Goal: Complete application form: Complete application form

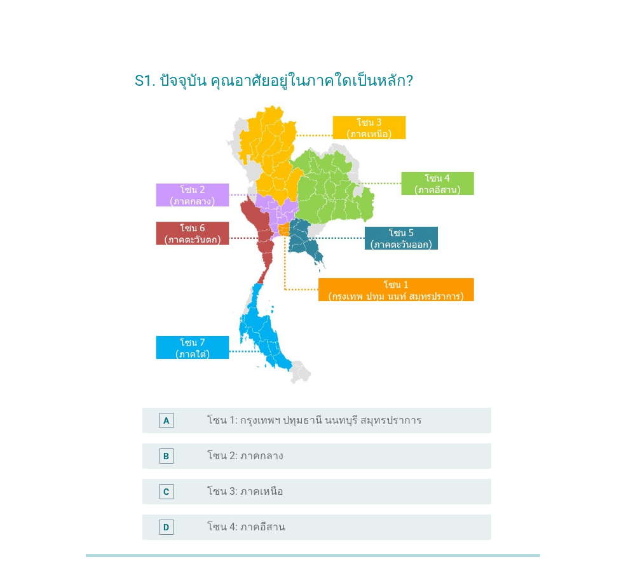
click at [262, 412] on div "A radio_button_unchecked โซน 1: กรุงเทพฯ ปทุมธานี นนทบุรี สมุทรปราการ" at bounding box center [316, 420] width 349 height 25
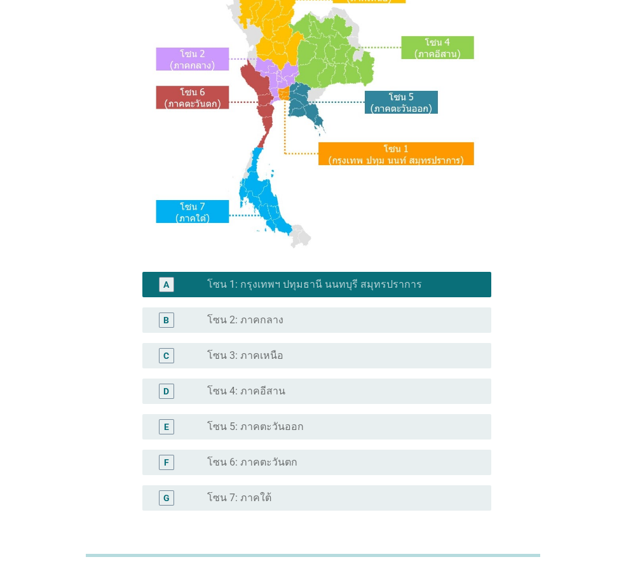
scroll to position [239, 0]
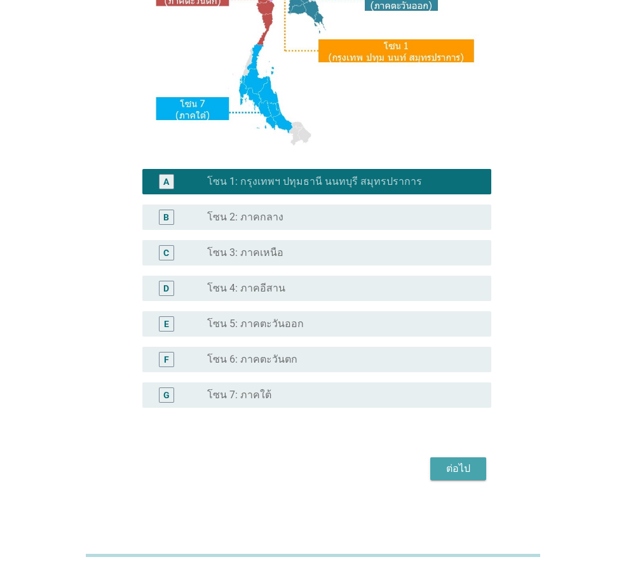
click at [469, 462] on div "ต่อไป" at bounding box center [458, 468] width 36 height 15
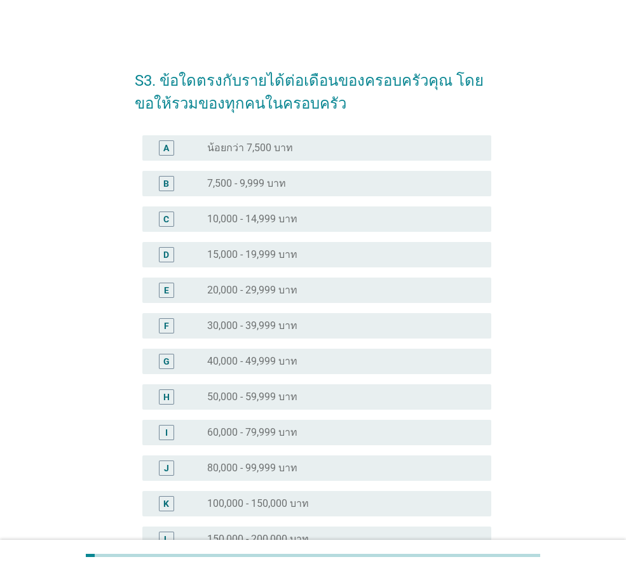
click at [278, 363] on label "40,000 - 49,999 บาท" at bounding box center [252, 361] width 90 height 13
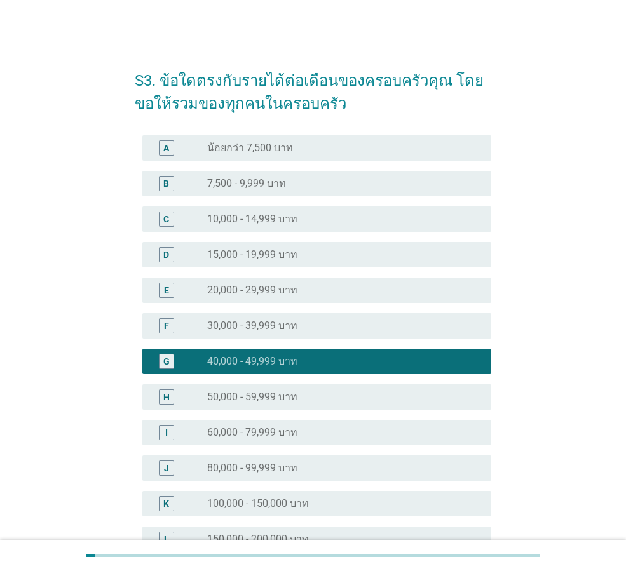
scroll to position [180, 0]
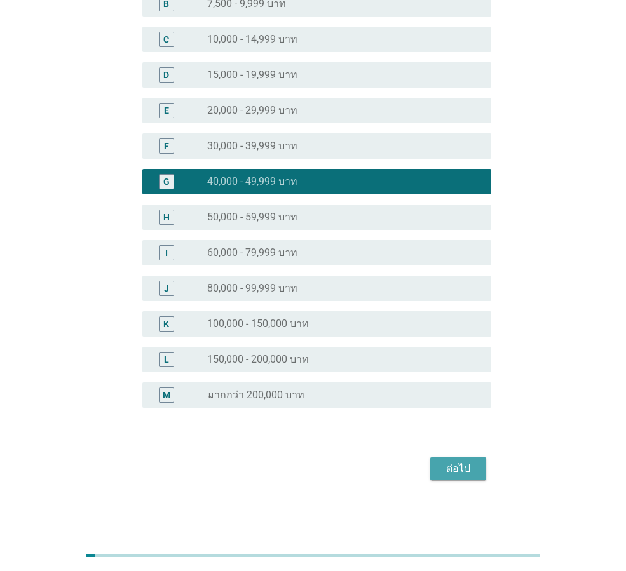
click at [461, 467] on div "ต่อไป" at bounding box center [458, 468] width 36 height 15
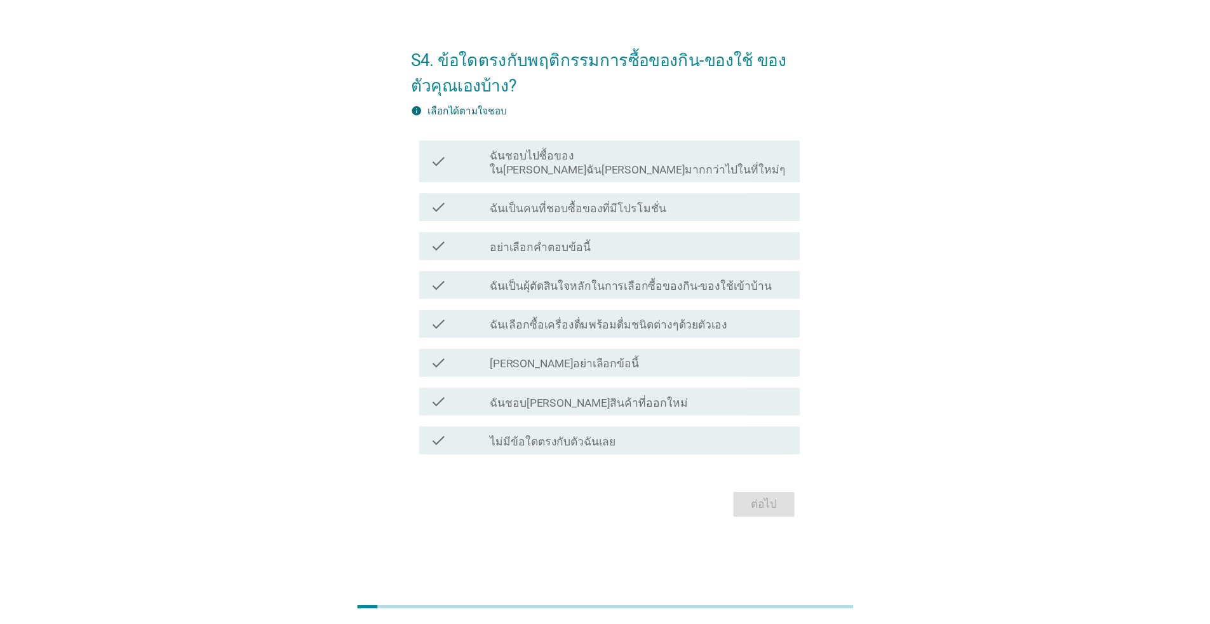
scroll to position [0, 0]
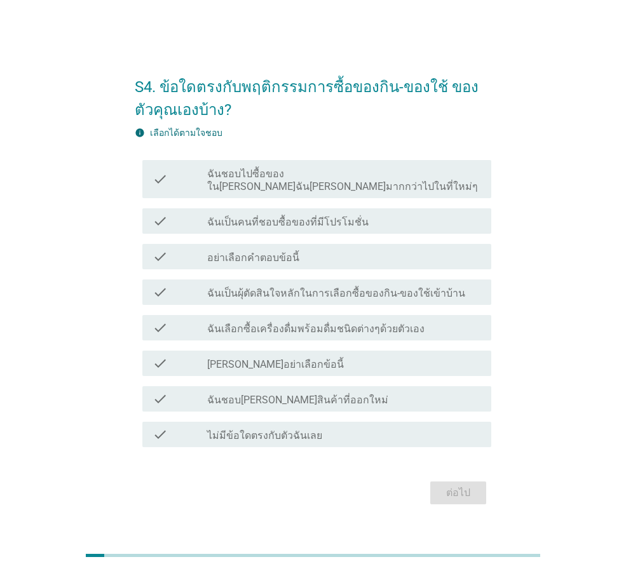
click at [267, 180] on label "ฉันชอบไปซื้อของใน[PERSON_NAME]ฉัน[PERSON_NAME]มากกว่าไปในที่ใหม่ๆ" at bounding box center [344, 180] width 274 height 25
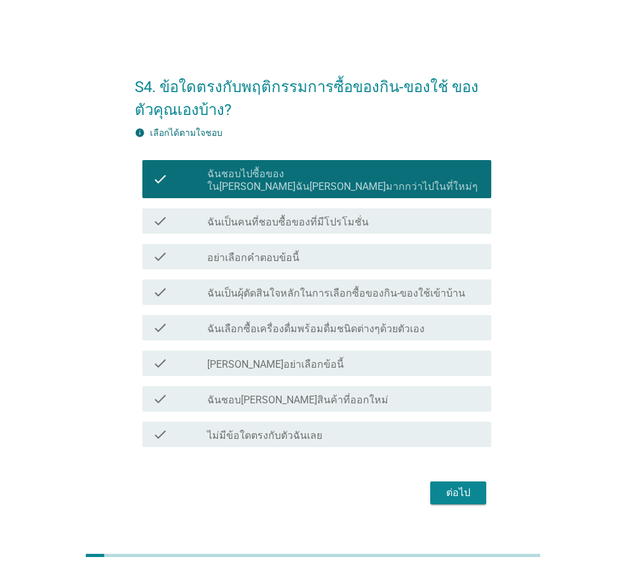
click at [264, 216] on label "ฉันเป็นคนที่ชอบซื้อของที่มีโปรโมชั่น" at bounding box center [287, 222] width 161 height 13
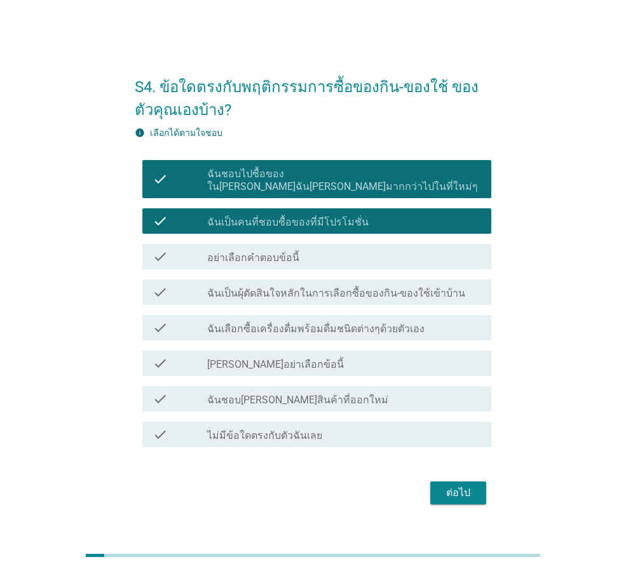
click at [314, 323] on label "ฉันเลือกซื้อเครื่องดื่มพร้อมดื่มชนิดต่างๆด้วยตัวเอง" at bounding box center [315, 329] width 217 height 13
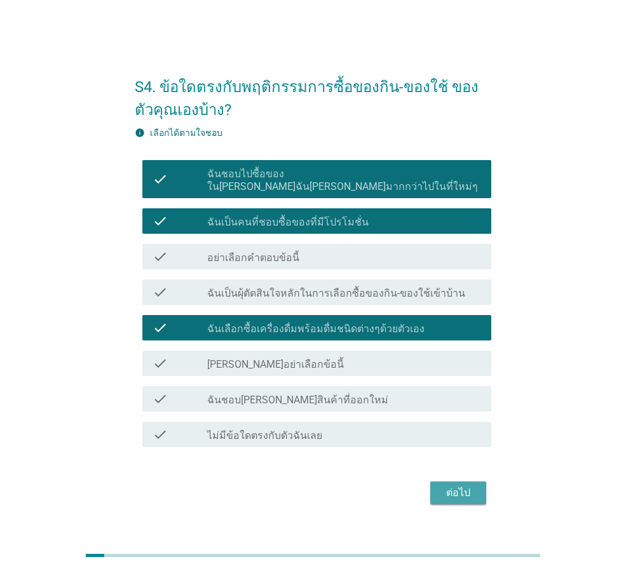
click at [442, 487] on div "ต่อไป" at bounding box center [458, 492] width 36 height 15
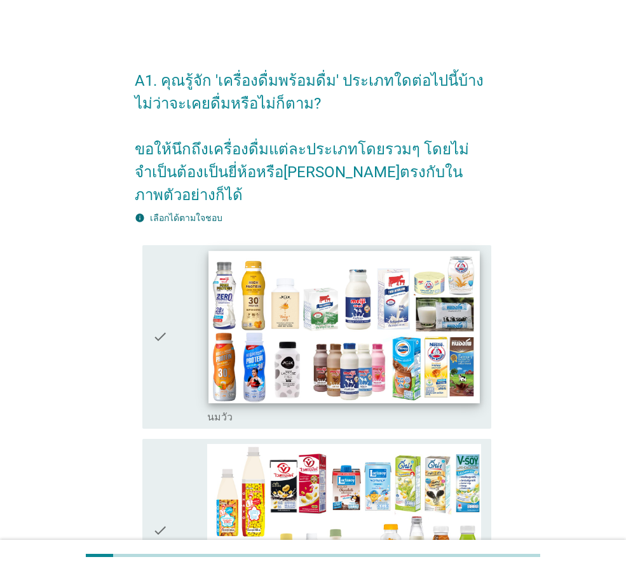
click at [414, 323] on img at bounding box center [343, 327] width 271 height 152
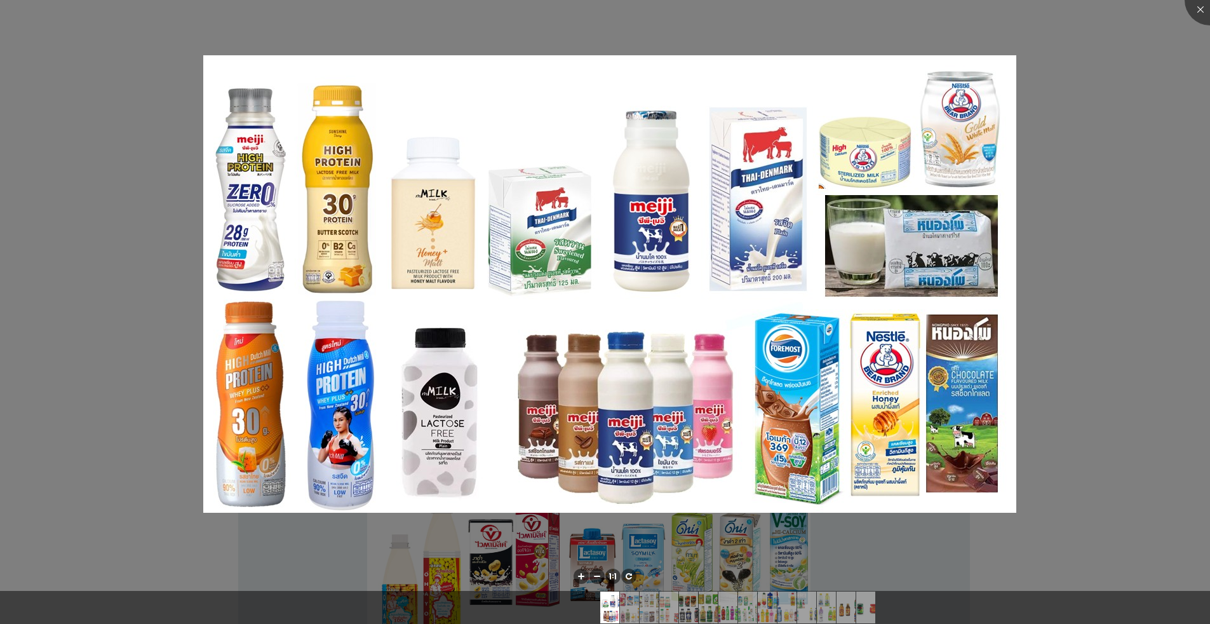
click at [148, 514] on div at bounding box center [605, 312] width 1210 height 624
click at [301, 544] on div at bounding box center [605, 312] width 1210 height 624
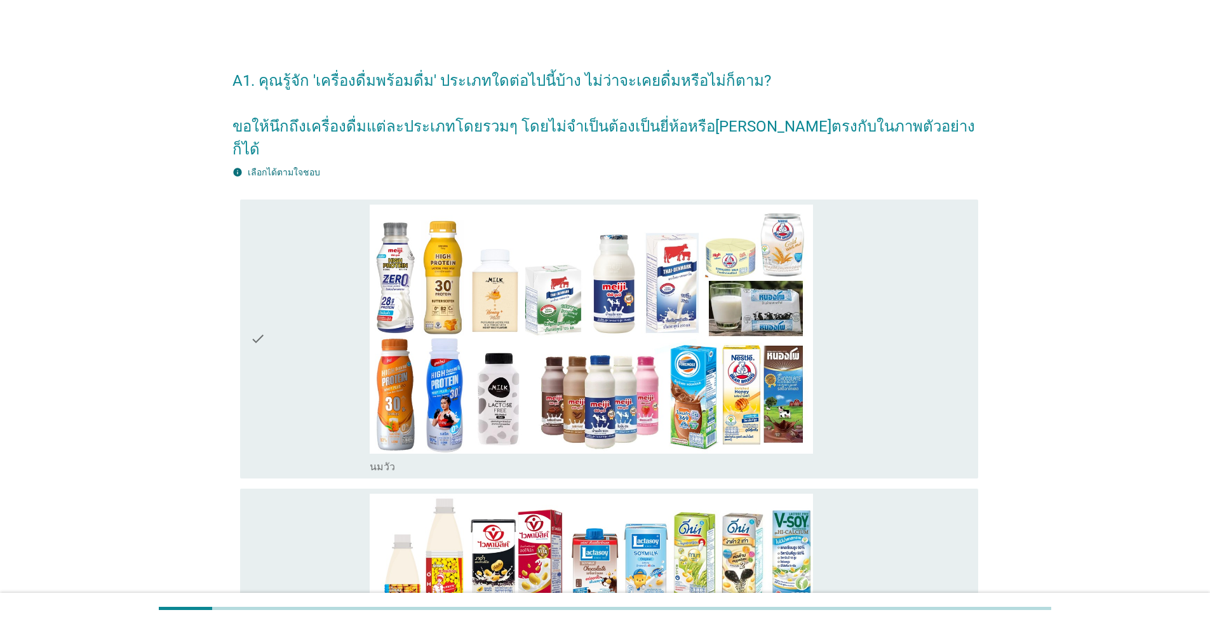
click at [289, 342] on div "check" at bounding box center [309, 339] width 119 height 269
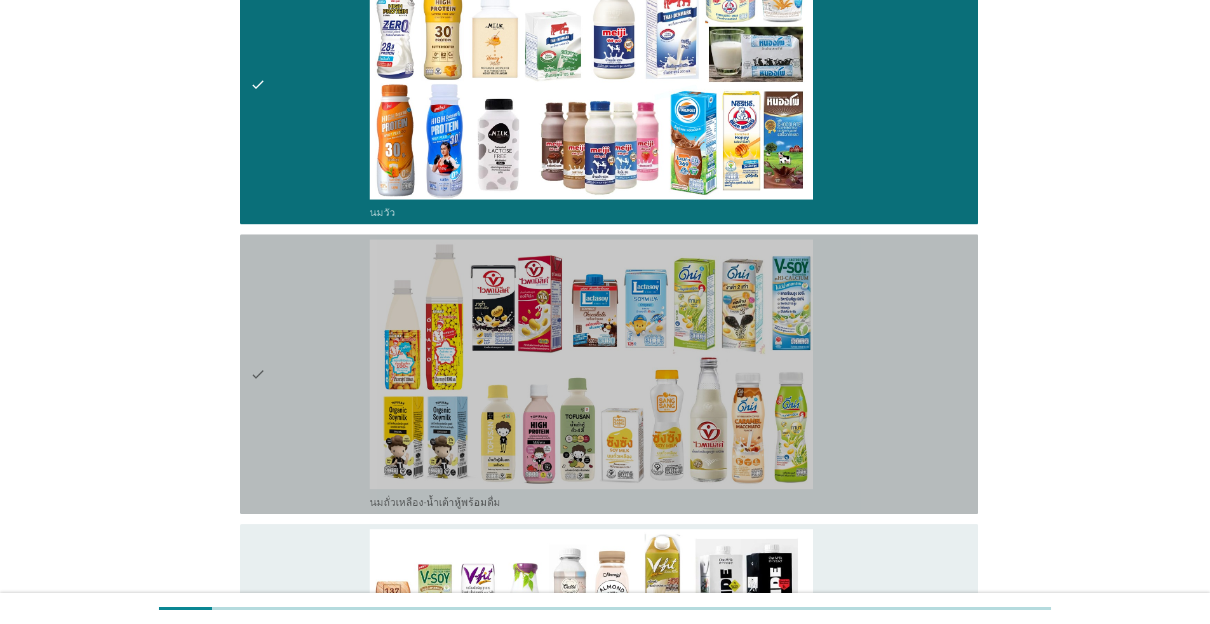
click at [293, 365] on div "check" at bounding box center [309, 373] width 119 height 269
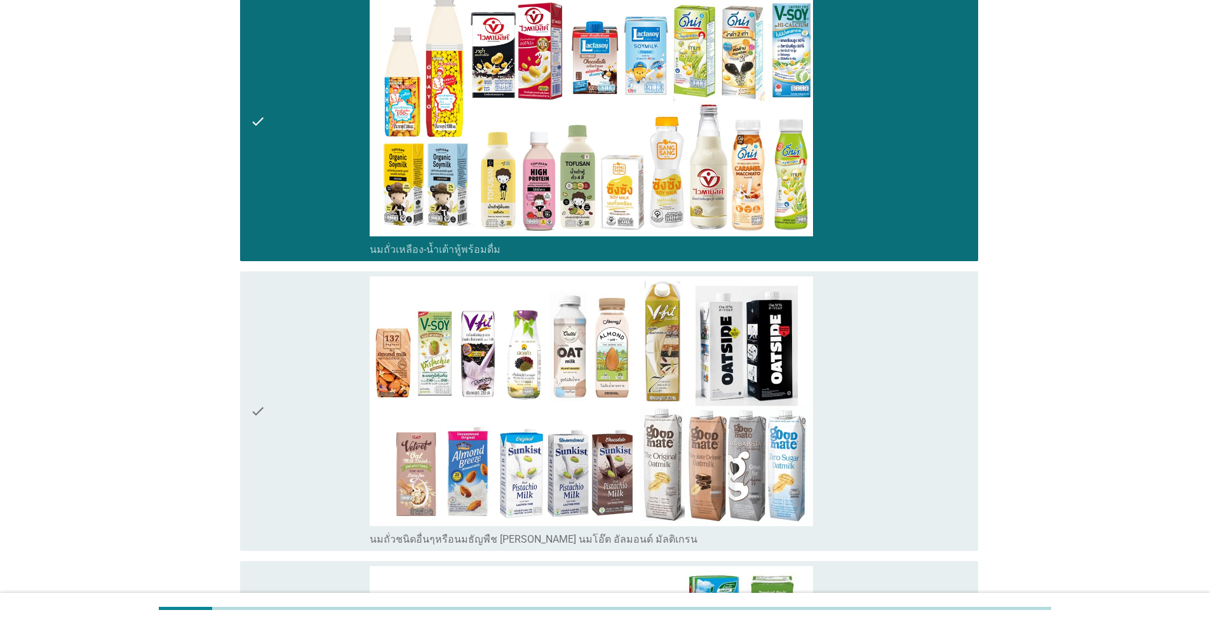
scroll to position [572, 0]
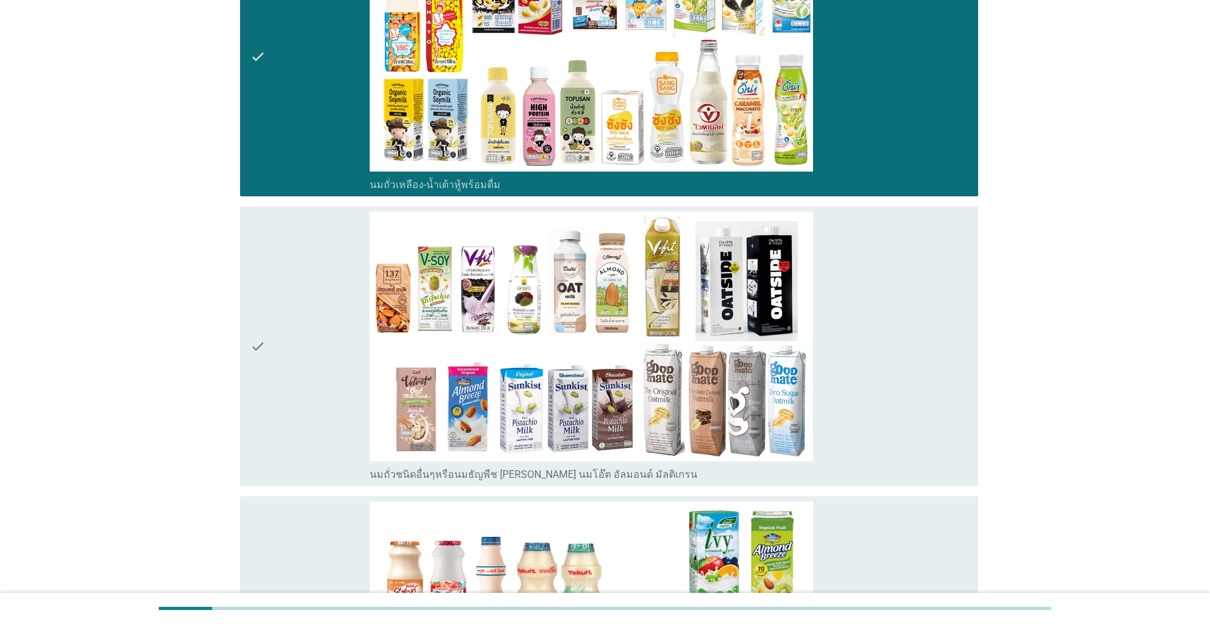
click at [293, 365] on div "check" at bounding box center [309, 345] width 119 height 269
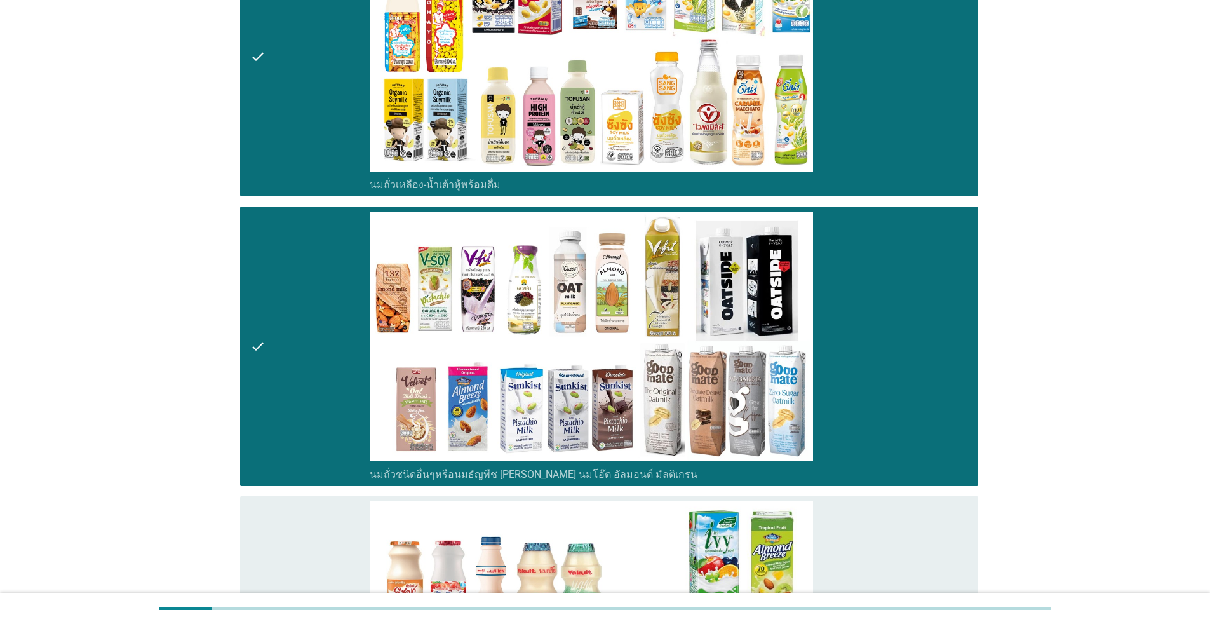
click at [293, 365] on div "check" at bounding box center [309, 345] width 119 height 269
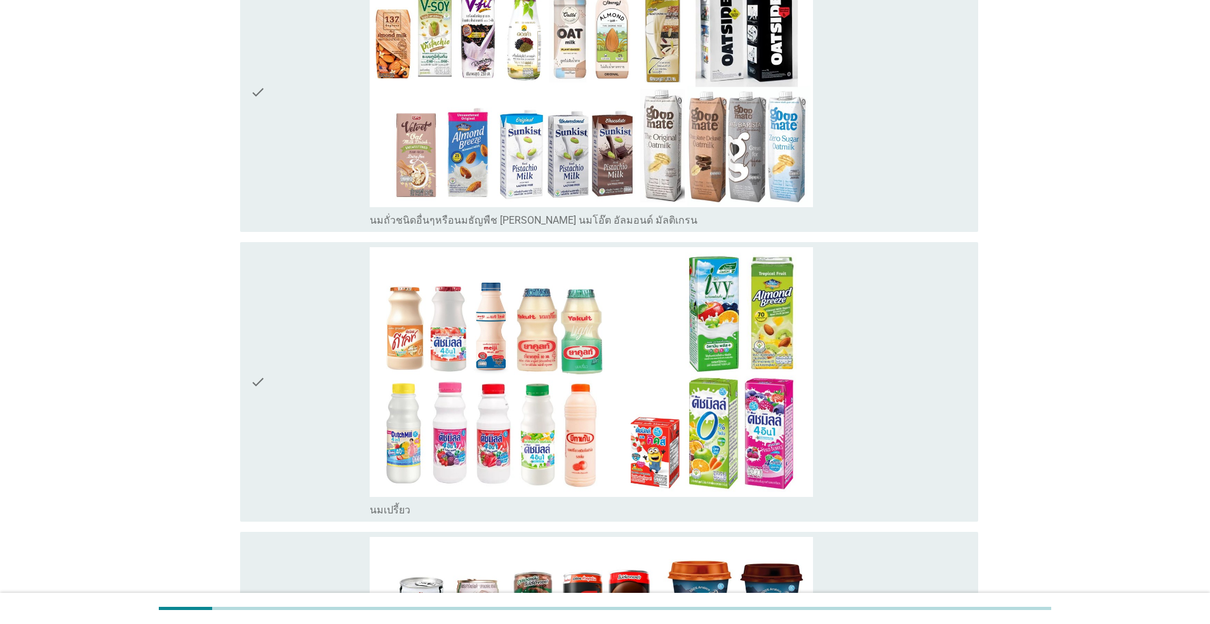
click at [293, 365] on div "check" at bounding box center [309, 381] width 119 height 269
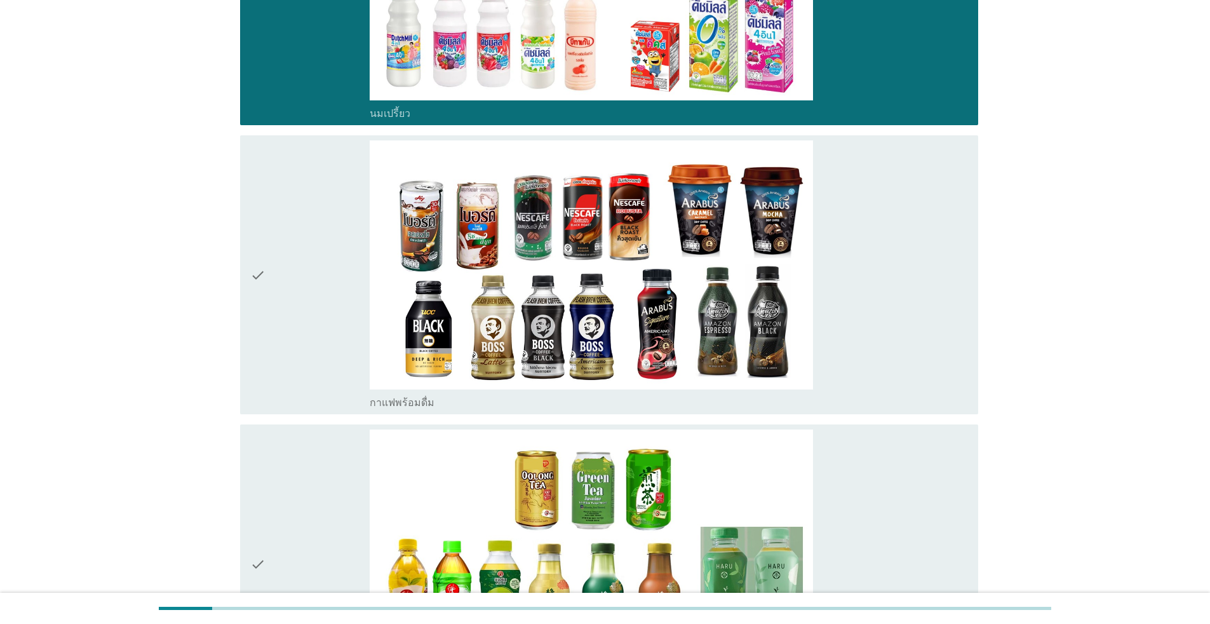
scroll to position [1334, 0]
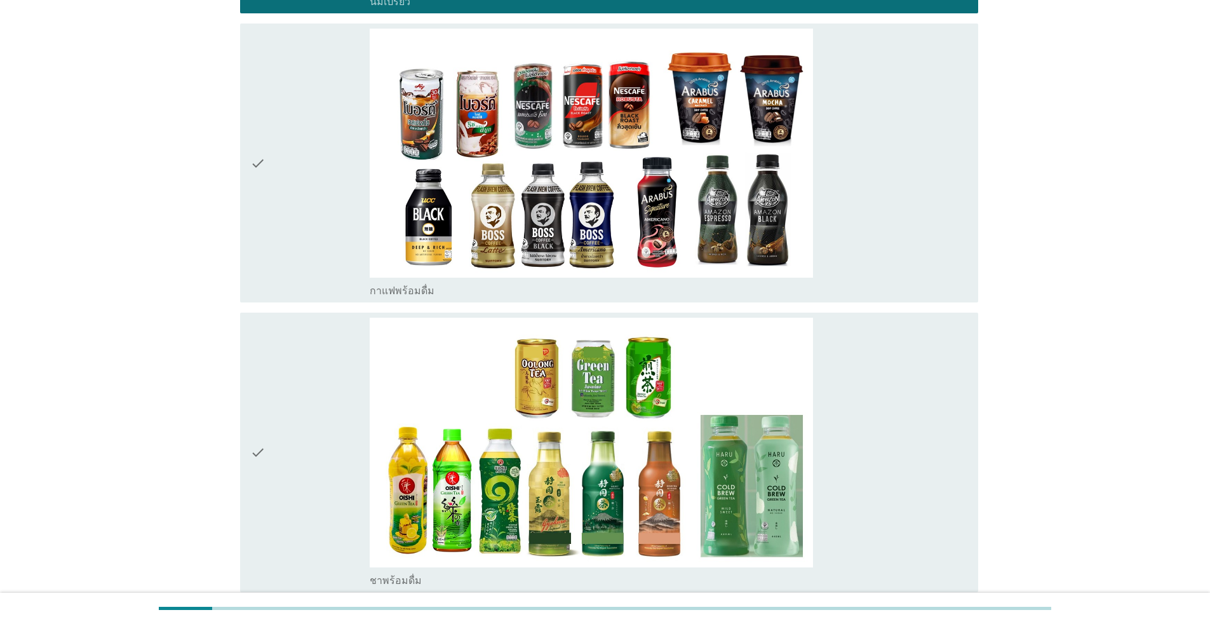
click at [293, 365] on div "check" at bounding box center [309, 452] width 119 height 269
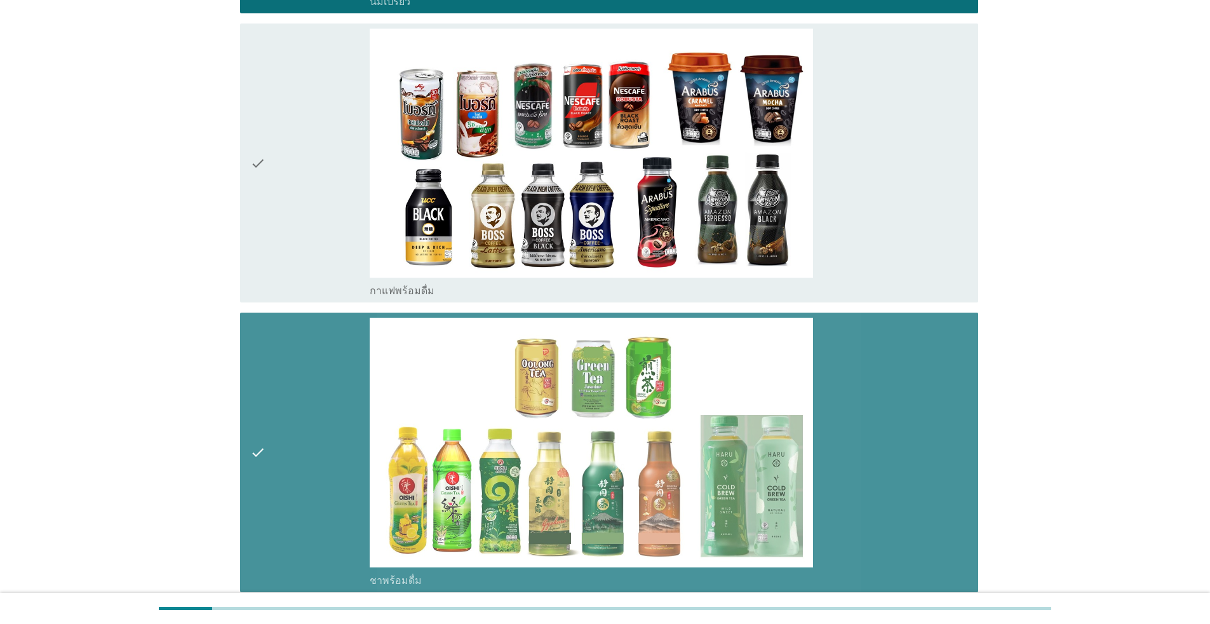
click at [293, 365] on div "check" at bounding box center [309, 452] width 119 height 269
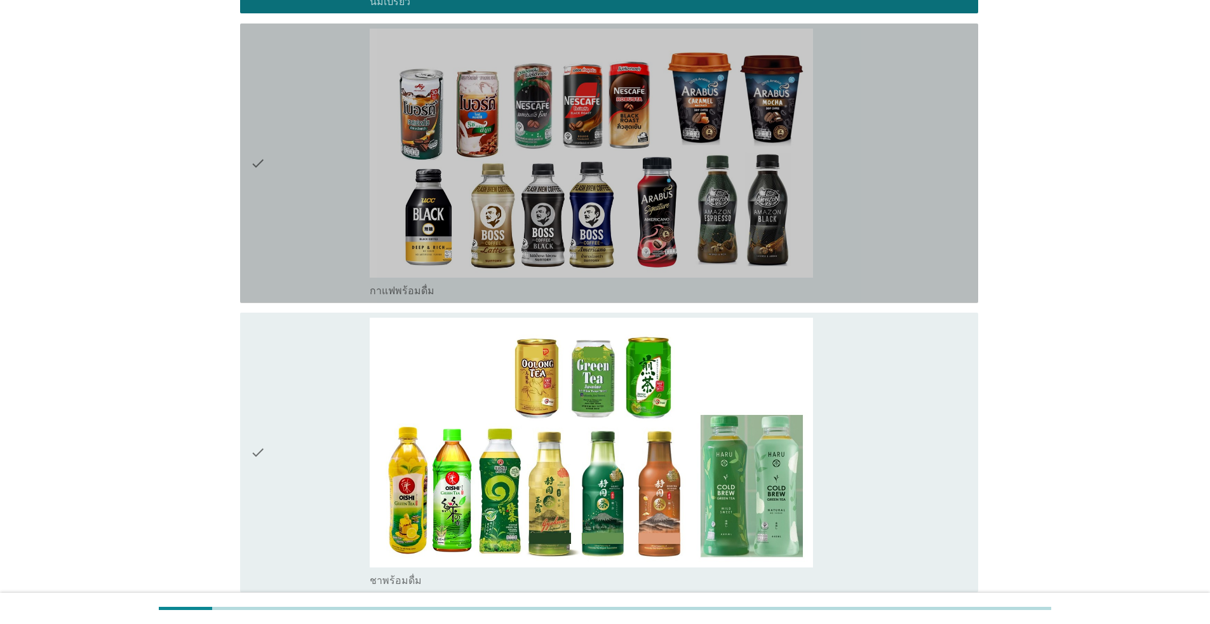
click at [322, 137] on div "check" at bounding box center [309, 163] width 119 height 269
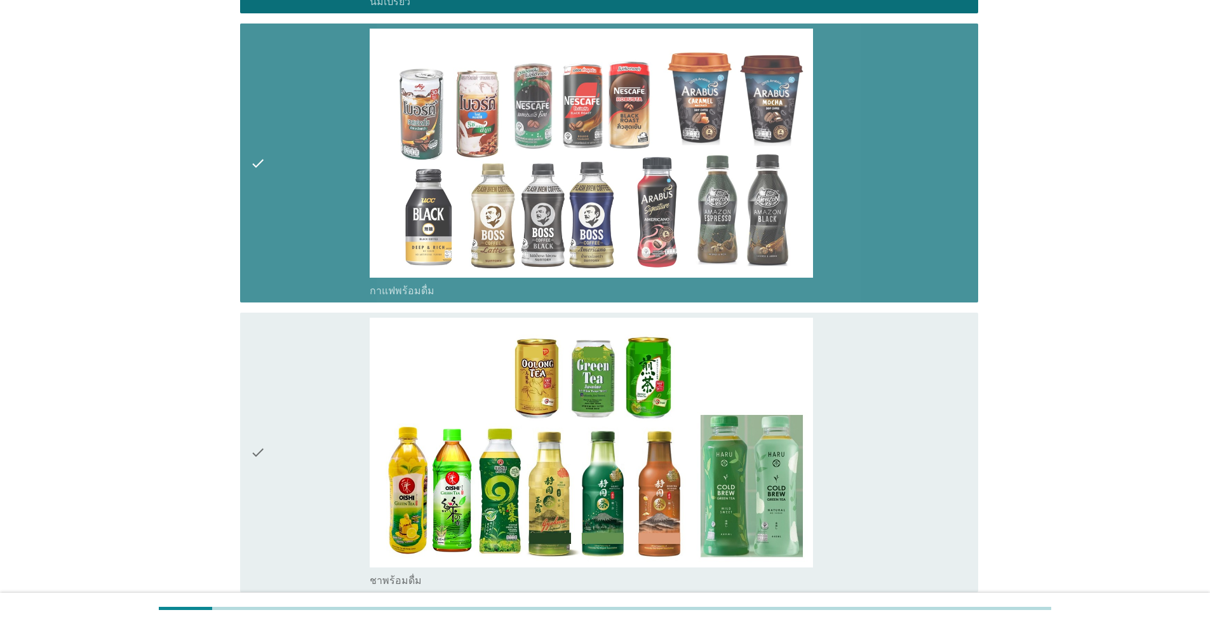
click at [322, 137] on div "check" at bounding box center [309, 163] width 119 height 269
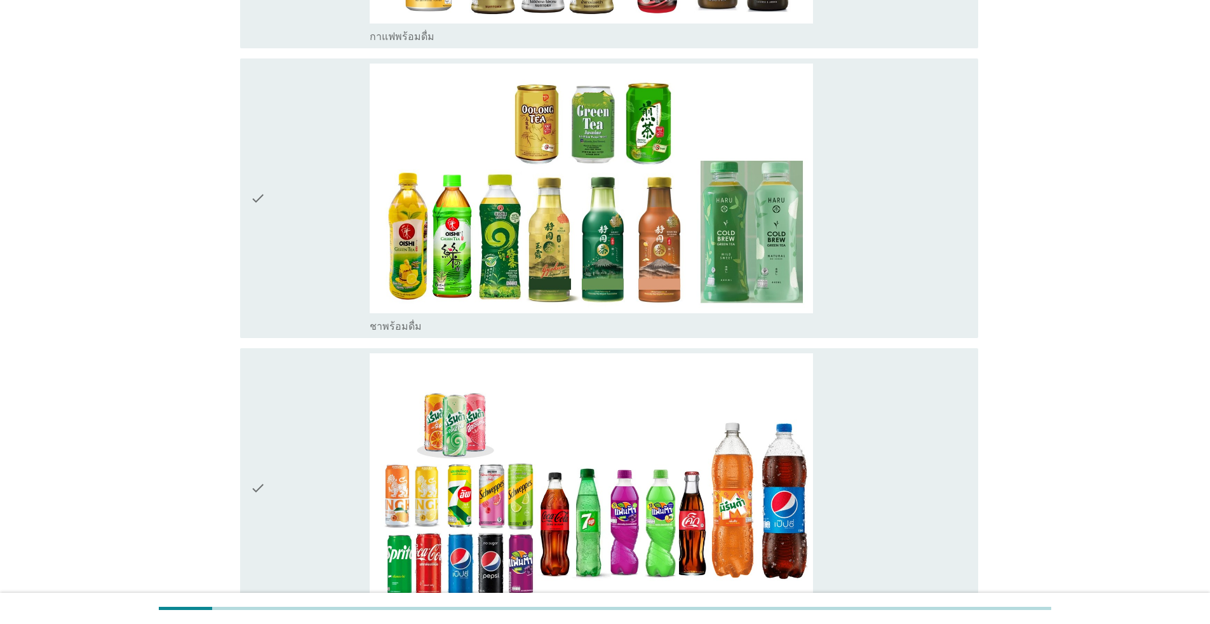
click at [290, 468] on div "check" at bounding box center [309, 487] width 119 height 269
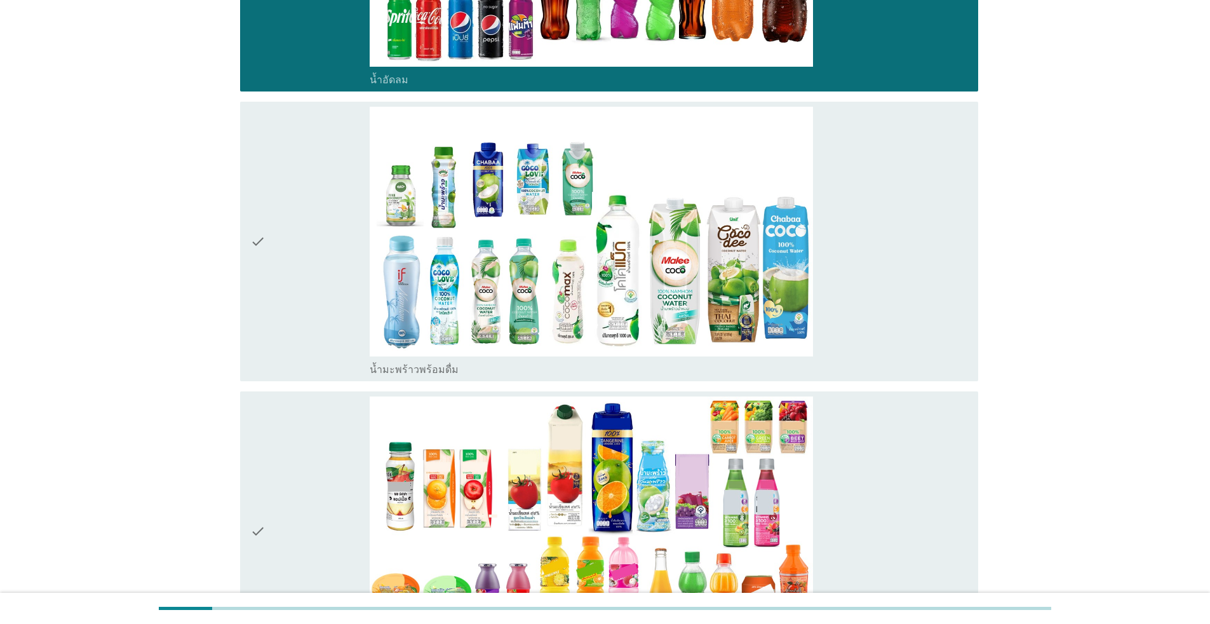
scroll to position [2350, 0]
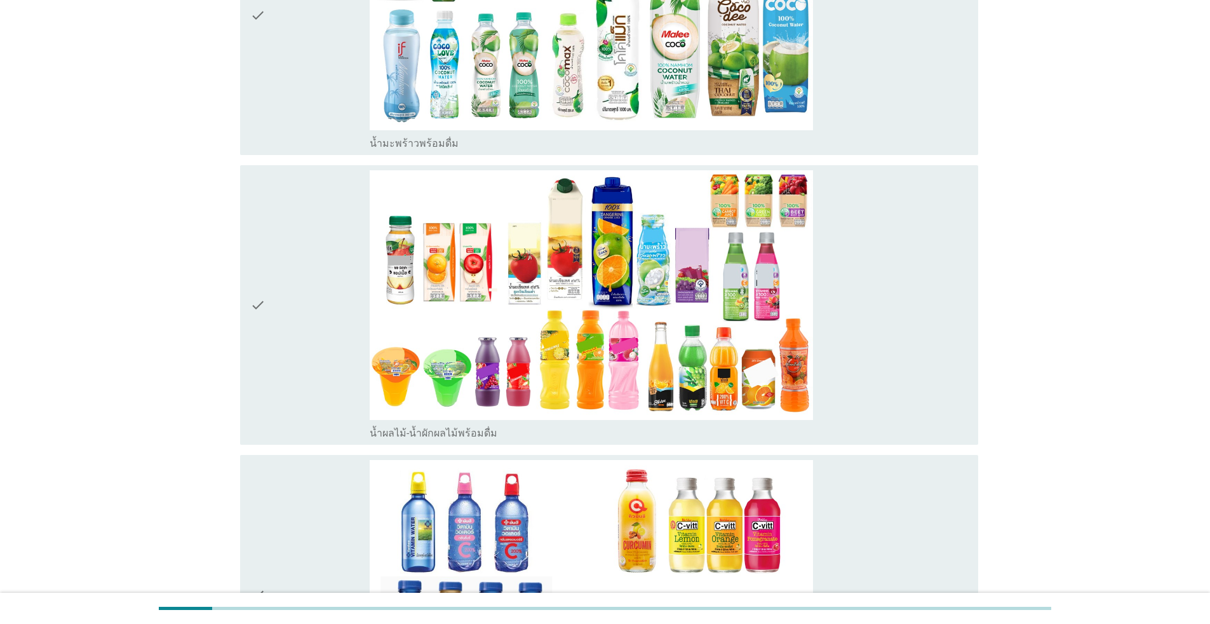
click at [302, 296] on div "check" at bounding box center [309, 304] width 119 height 269
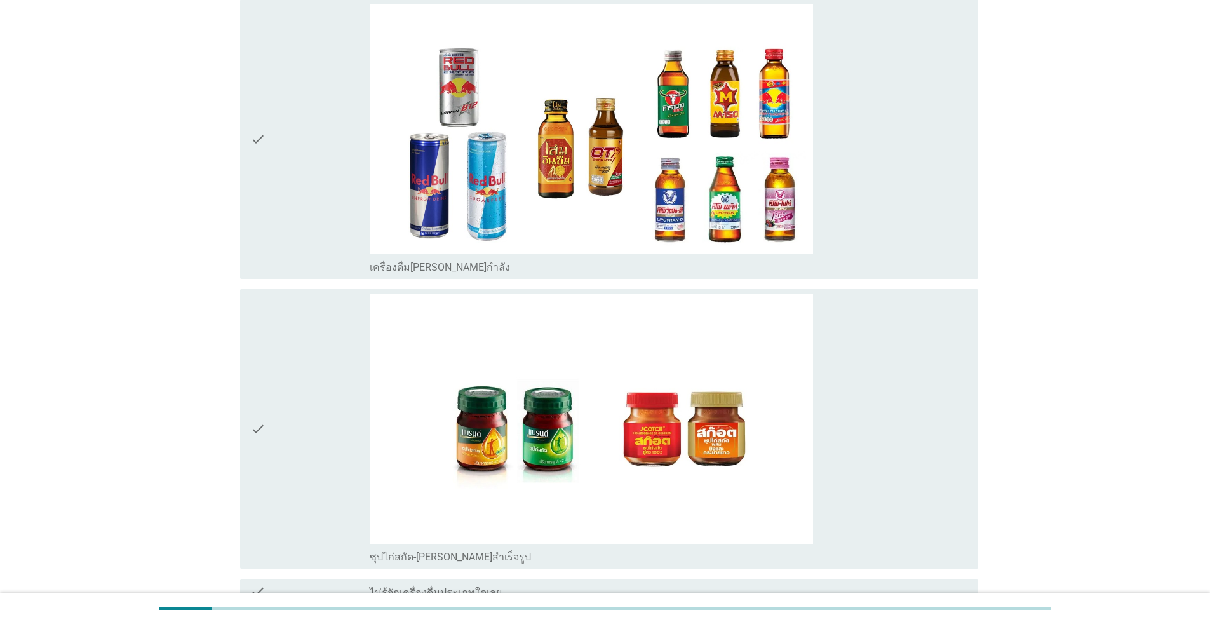
scroll to position [3779, 0]
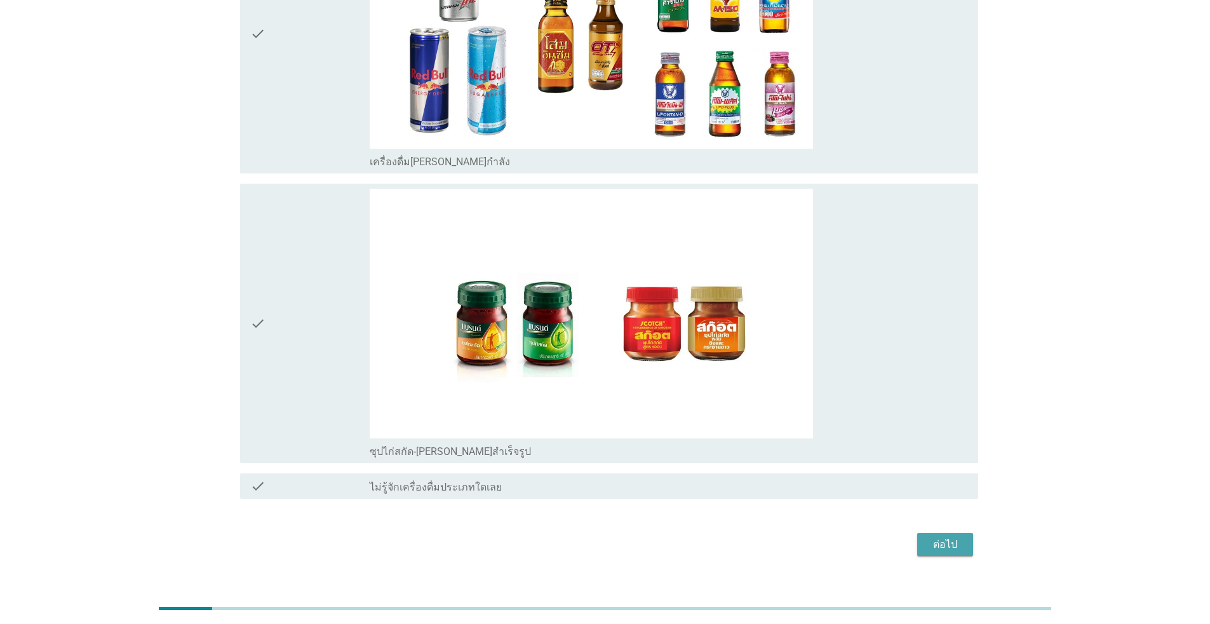
click at [625, 537] on div "ต่อไป" at bounding box center [945, 544] width 36 height 15
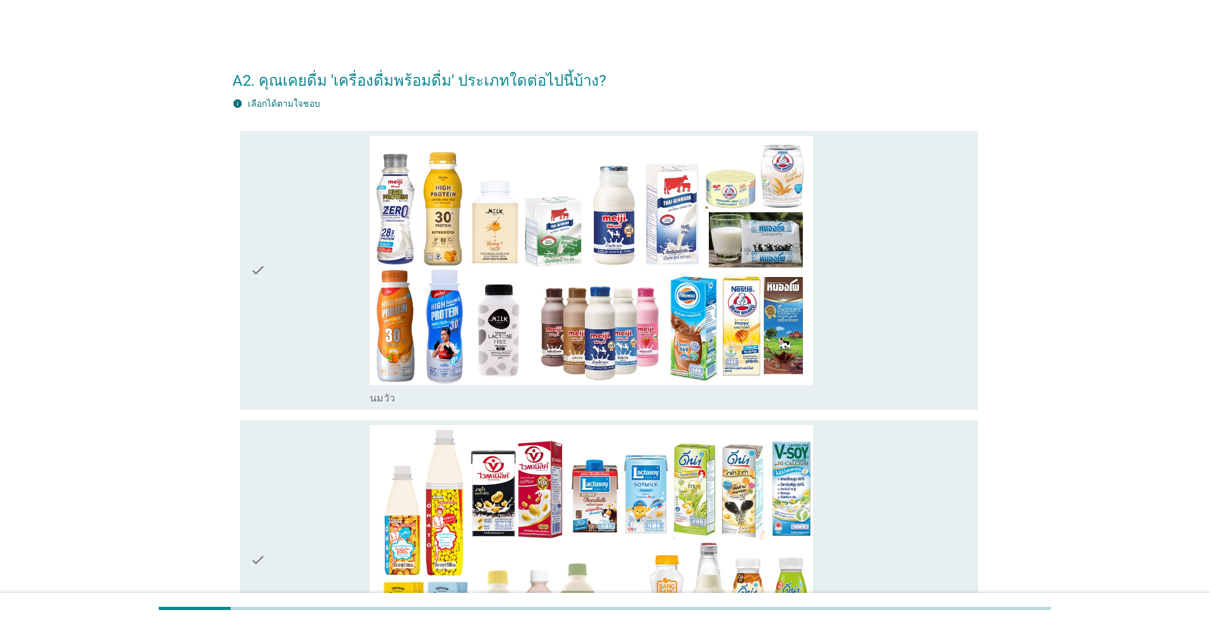
click at [298, 274] on div "check" at bounding box center [309, 270] width 119 height 269
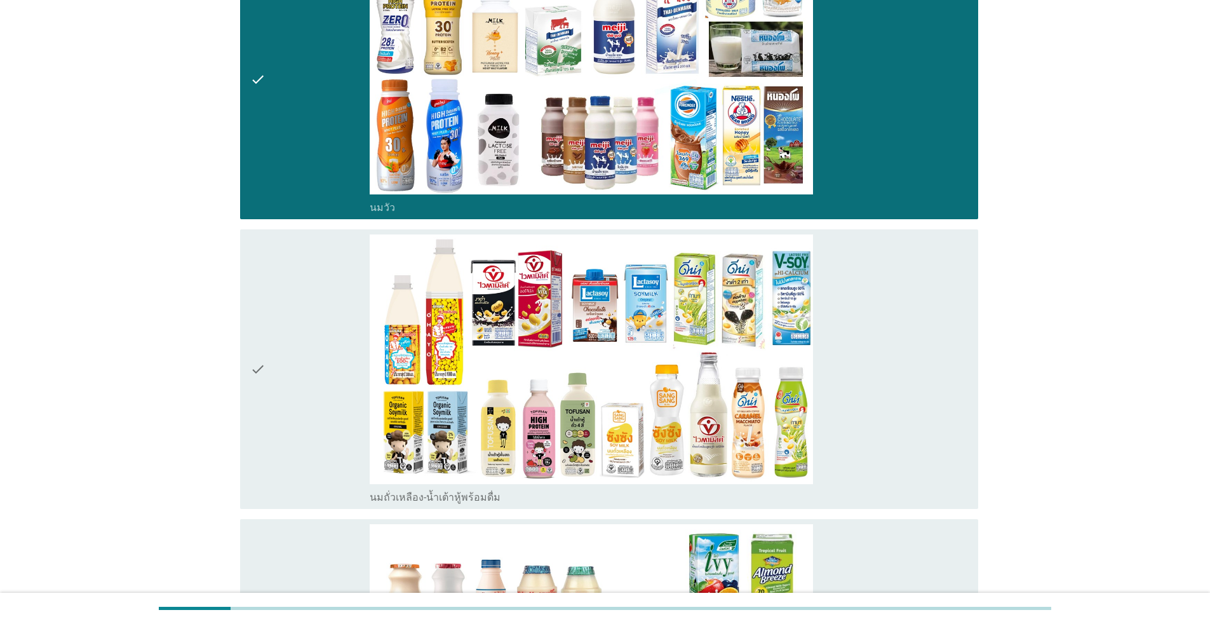
click at [319, 356] on div "check" at bounding box center [309, 368] width 119 height 269
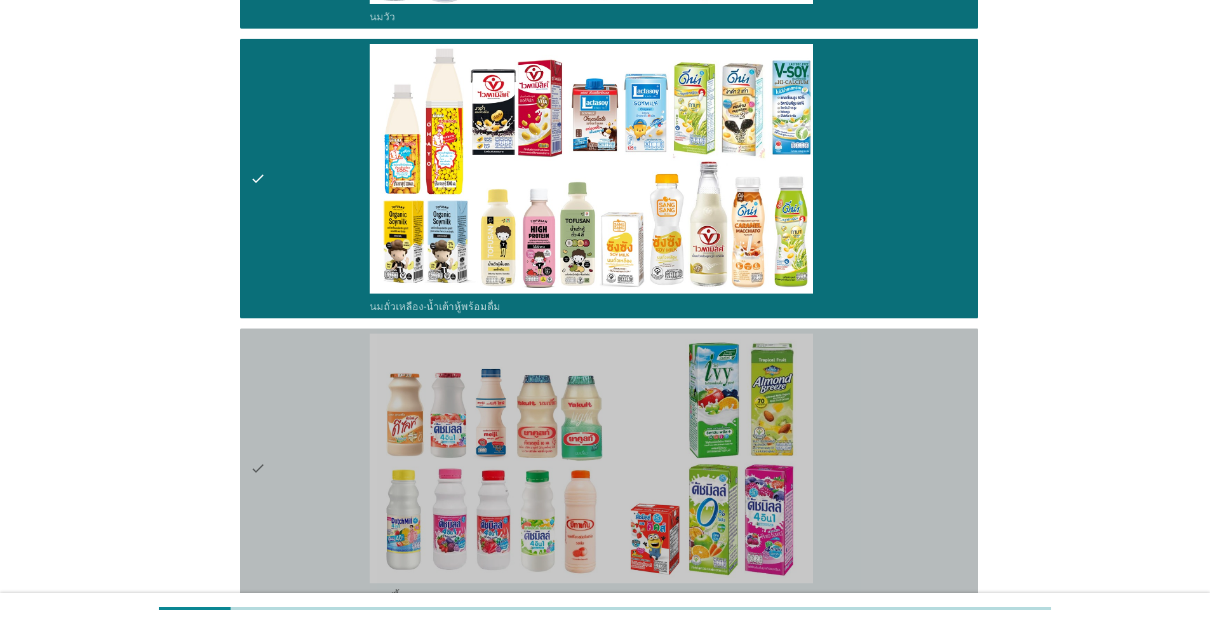
click at [319, 359] on div "check" at bounding box center [309, 467] width 119 height 269
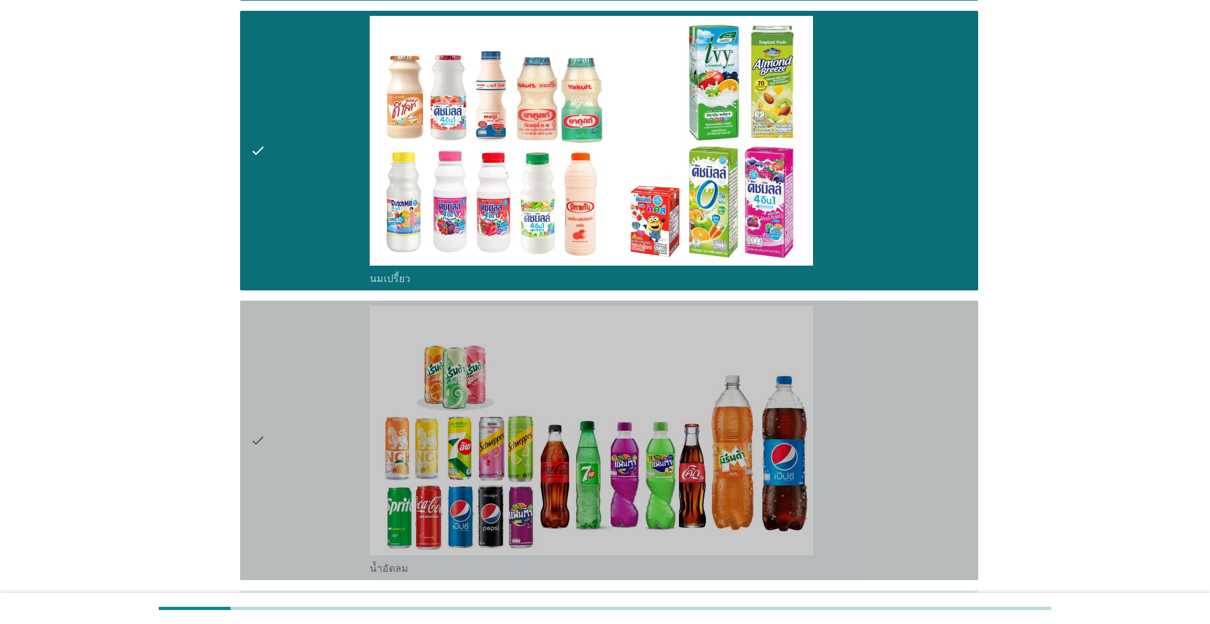
click at [319, 359] on div "check" at bounding box center [309, 439] width 119 height 269
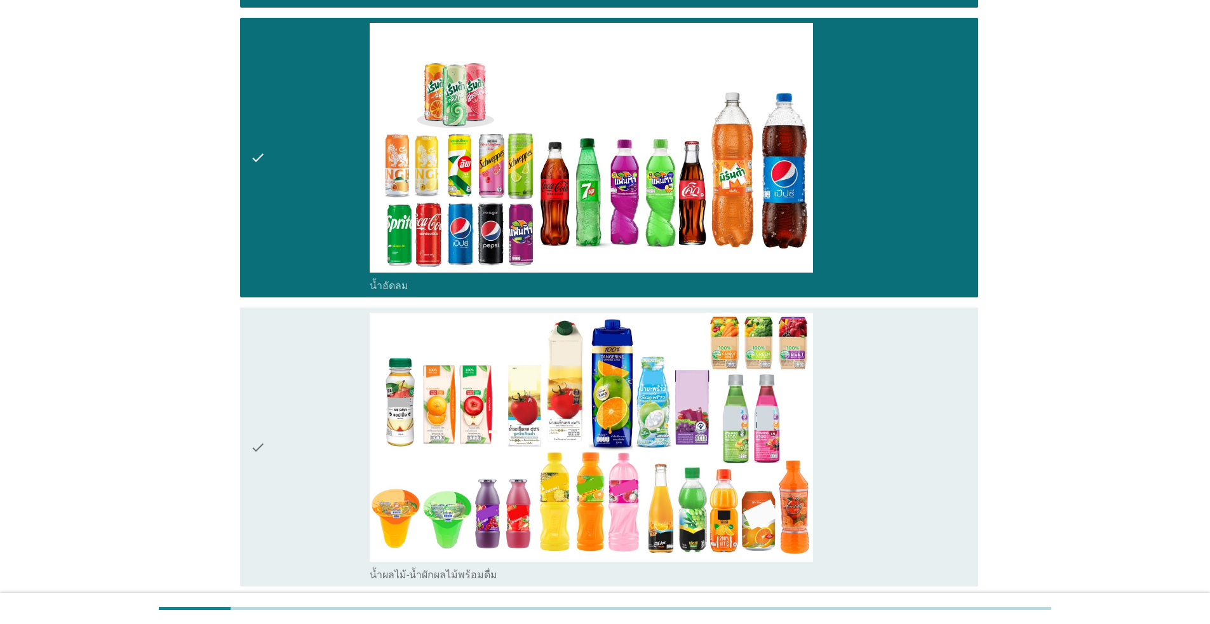
scroll to position [1080, 0]
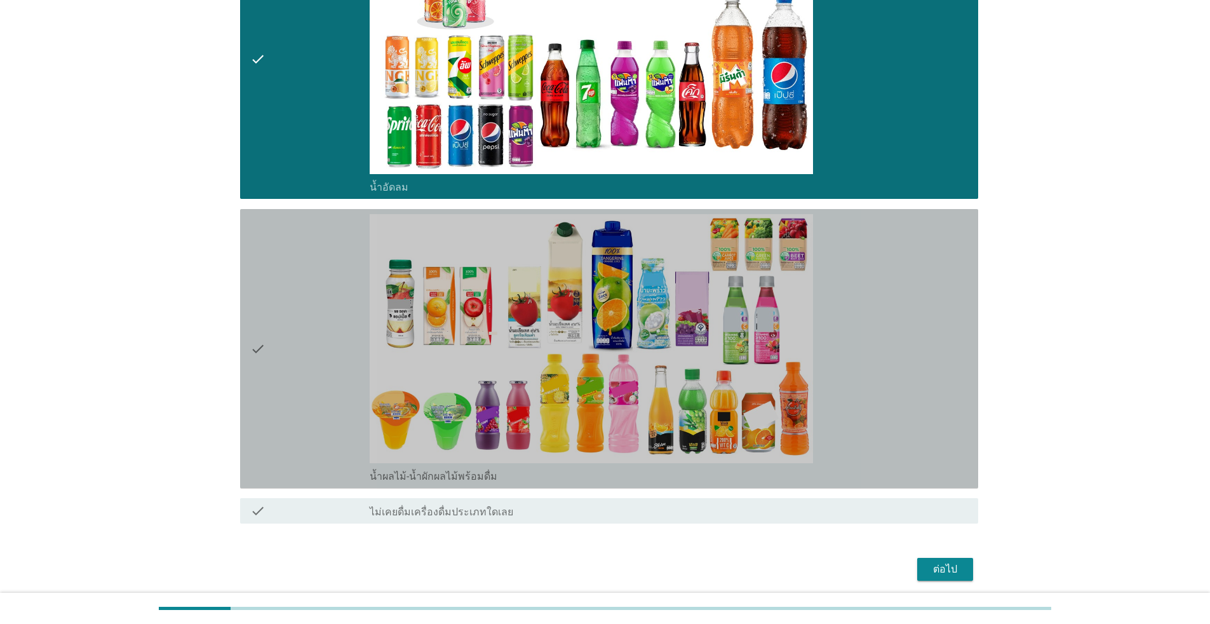
click at [319, 359] on div "check" at bounding box center [309, 348] width 119 height 269
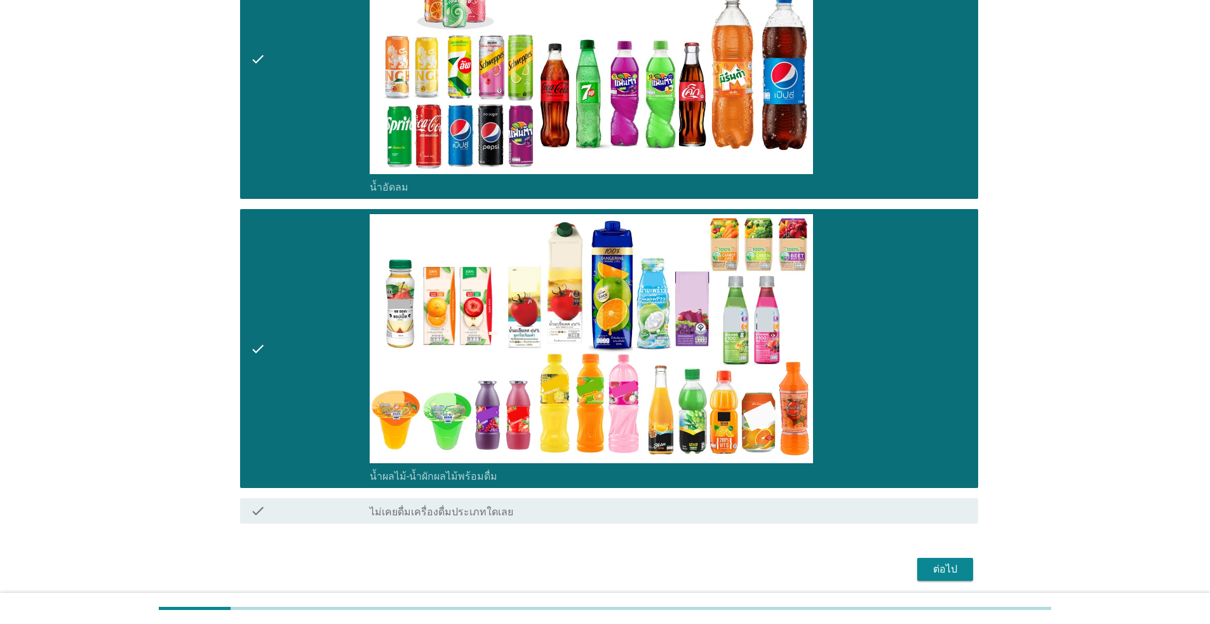
click at [625, 565] on button "ต่อไป" at bounding box center [945, 569] width 56 height 23
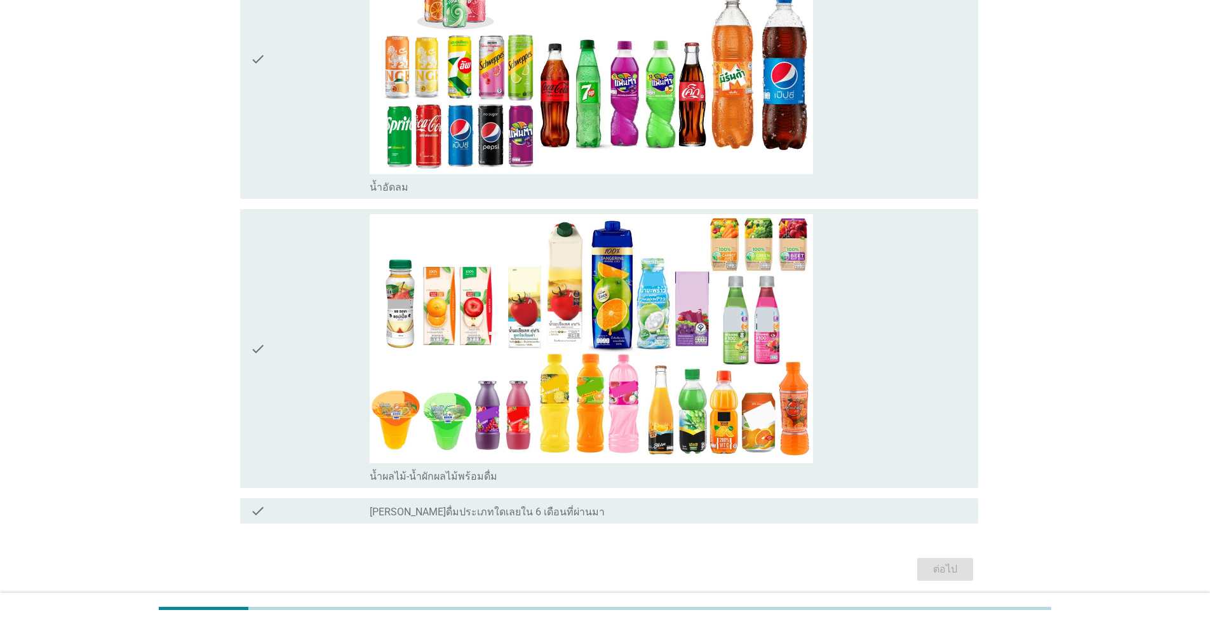
scroll to position [0, 0]
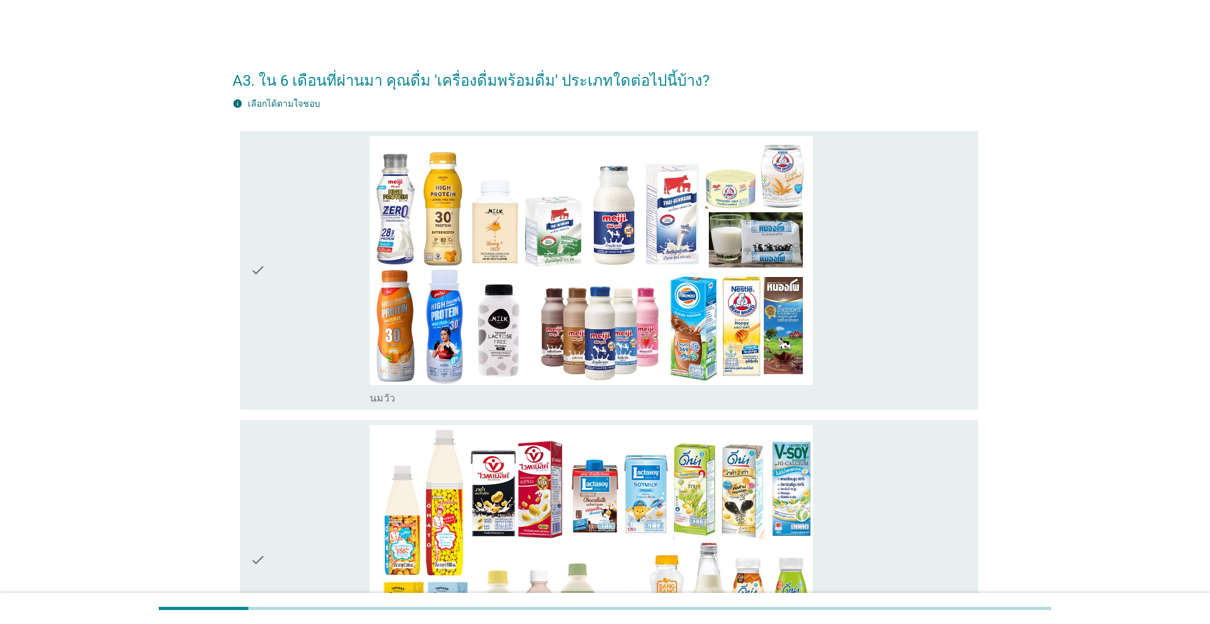
click at [344, 297] on div "check" at bounding box center [309, 270] width 119 height 269
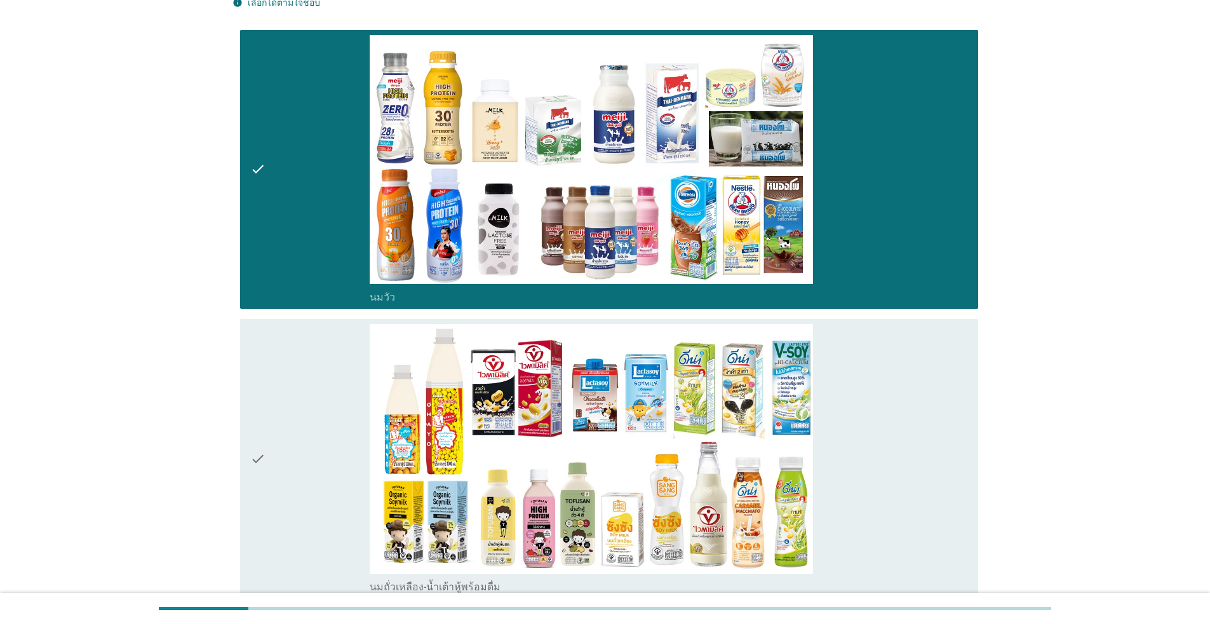
scroll to position [254, 0]
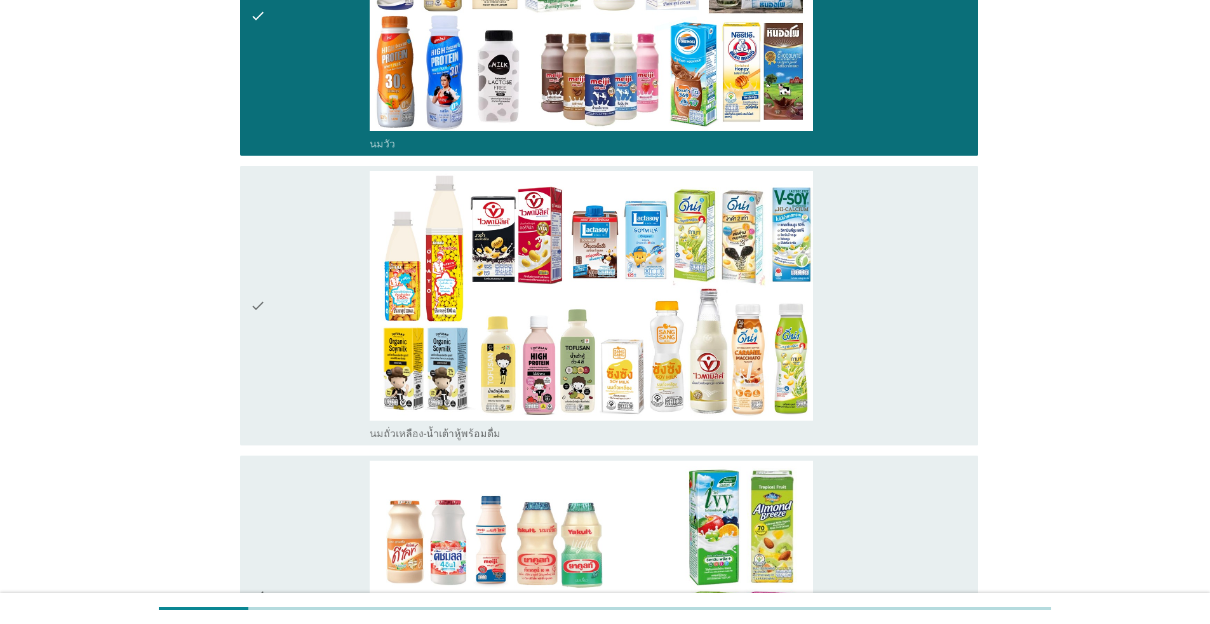
click at [344, 296] on div "check" at bounding box center [309, 305] width 119 height 269
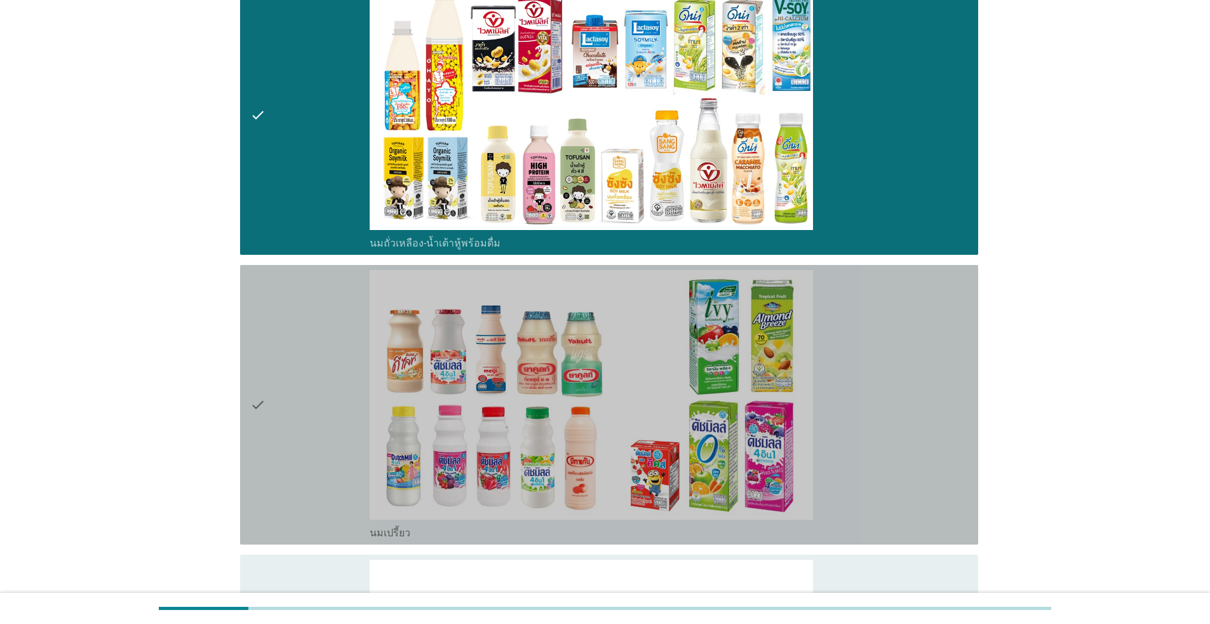
click at [345, 297] on div "check" at bounding box center [309, 404] width 119 height 269
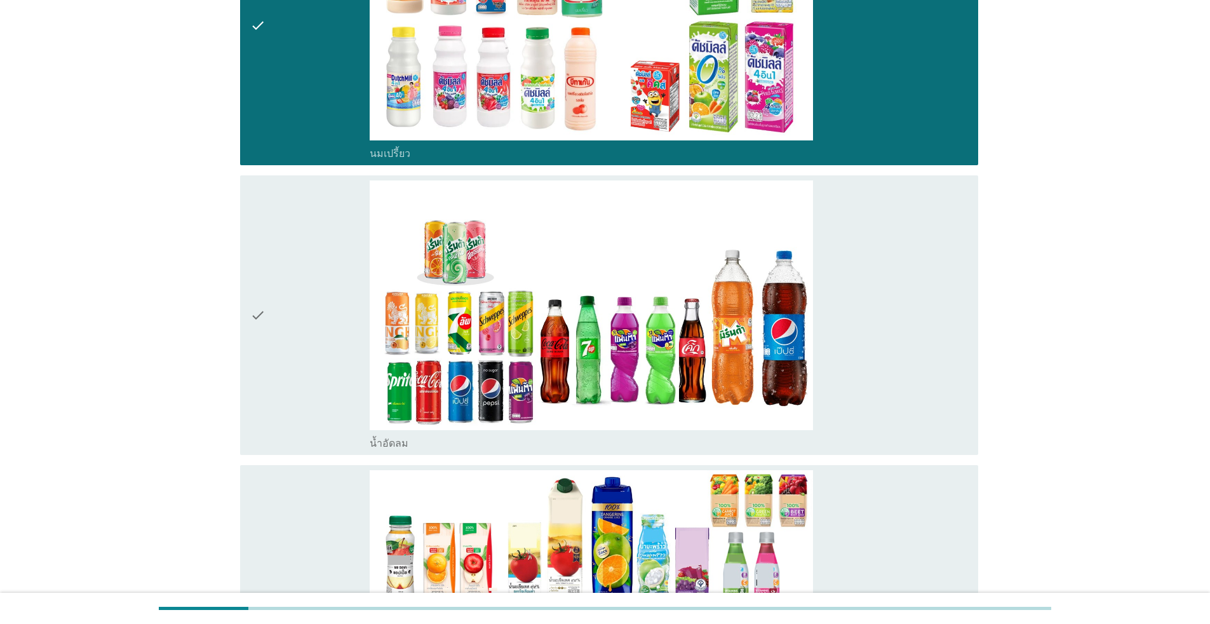
scroll to position [953, 0]
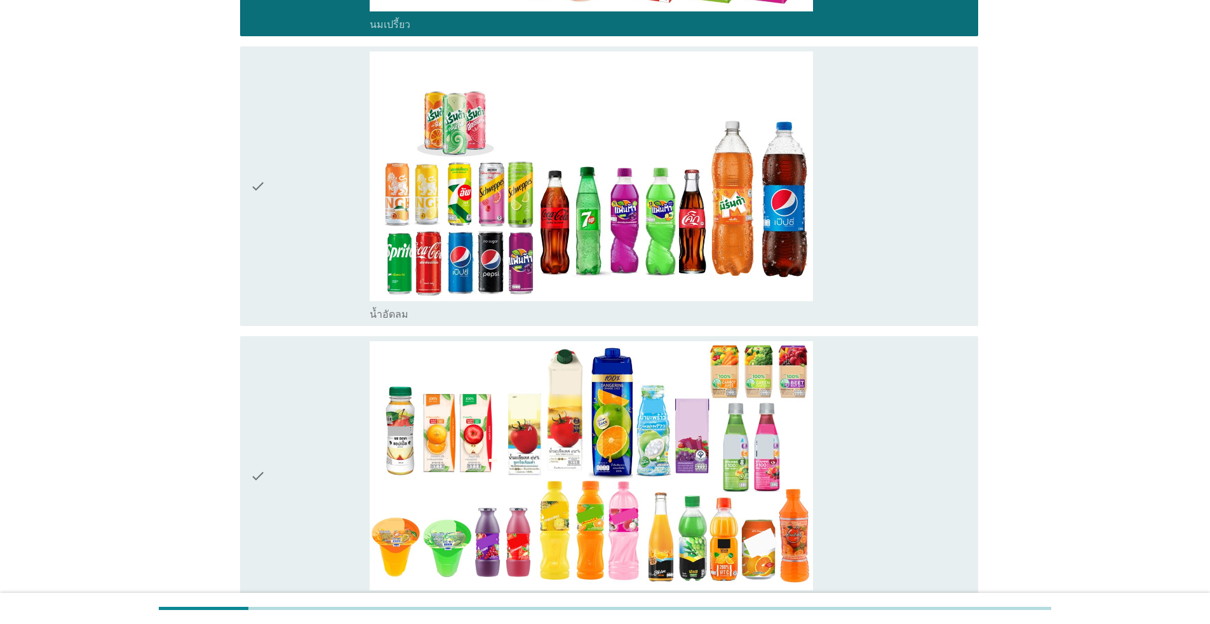
click at [339, 229] on div "check" at bounding box center [309, 185] width 119 height 269
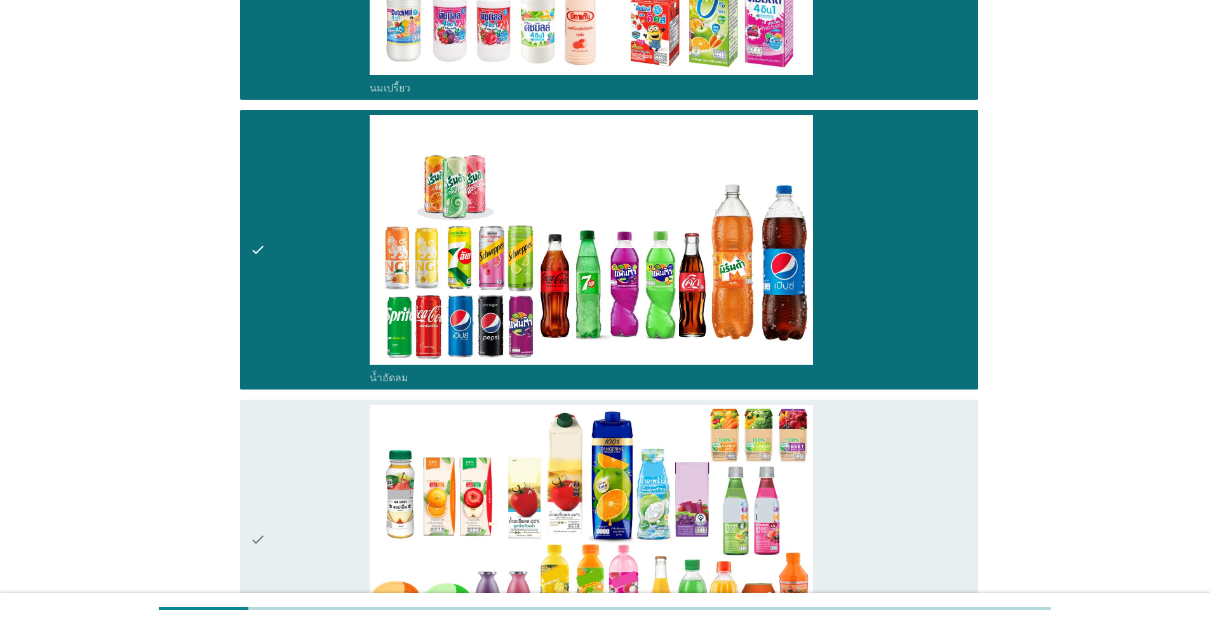
scroll to position [1128, 0]
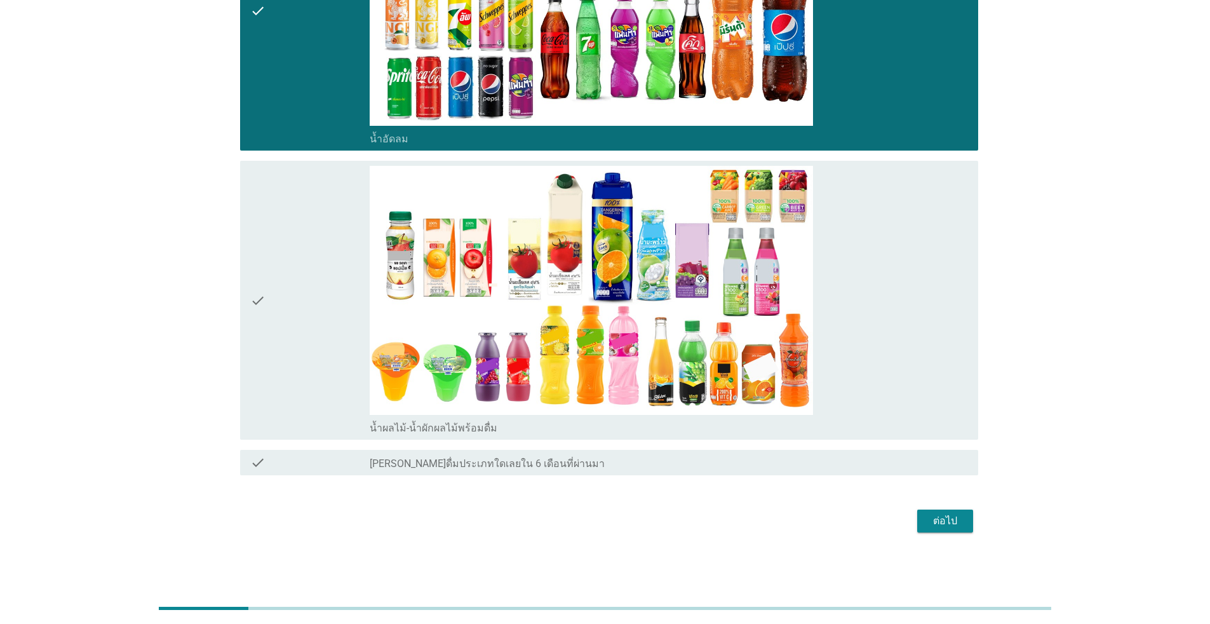
click at [332, 295] on div "check" at bounding box center [309, 300] width 119 height 269
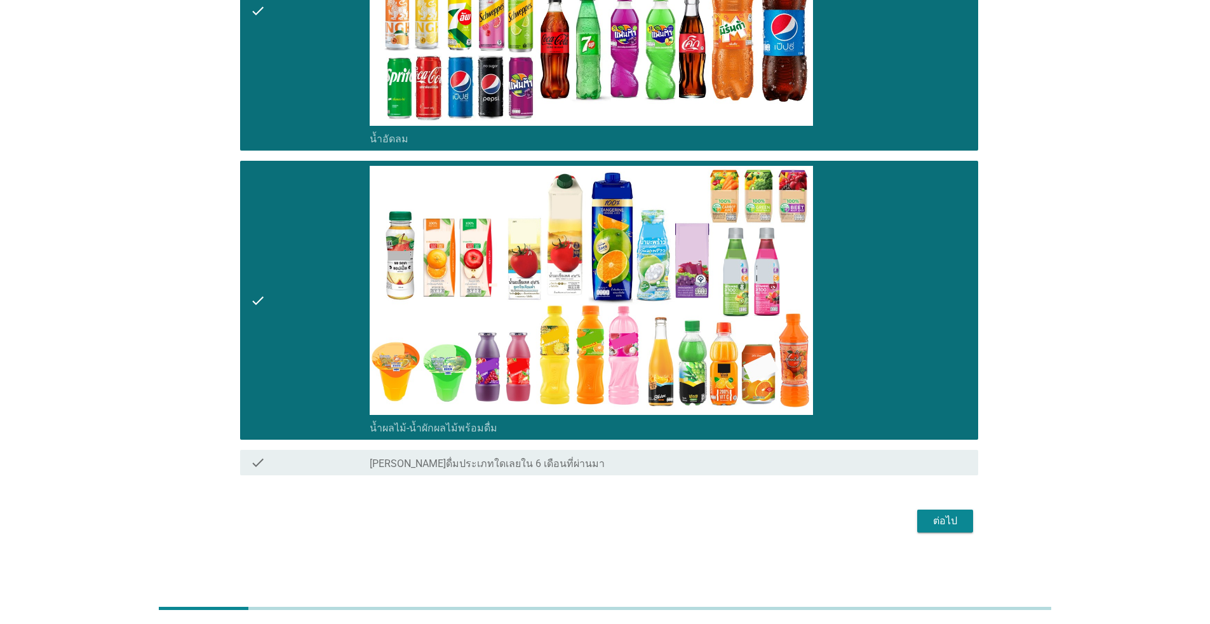
click at [625, 518] on div "ต่อไป" at bounding box center [945, 520] width 36 height 15
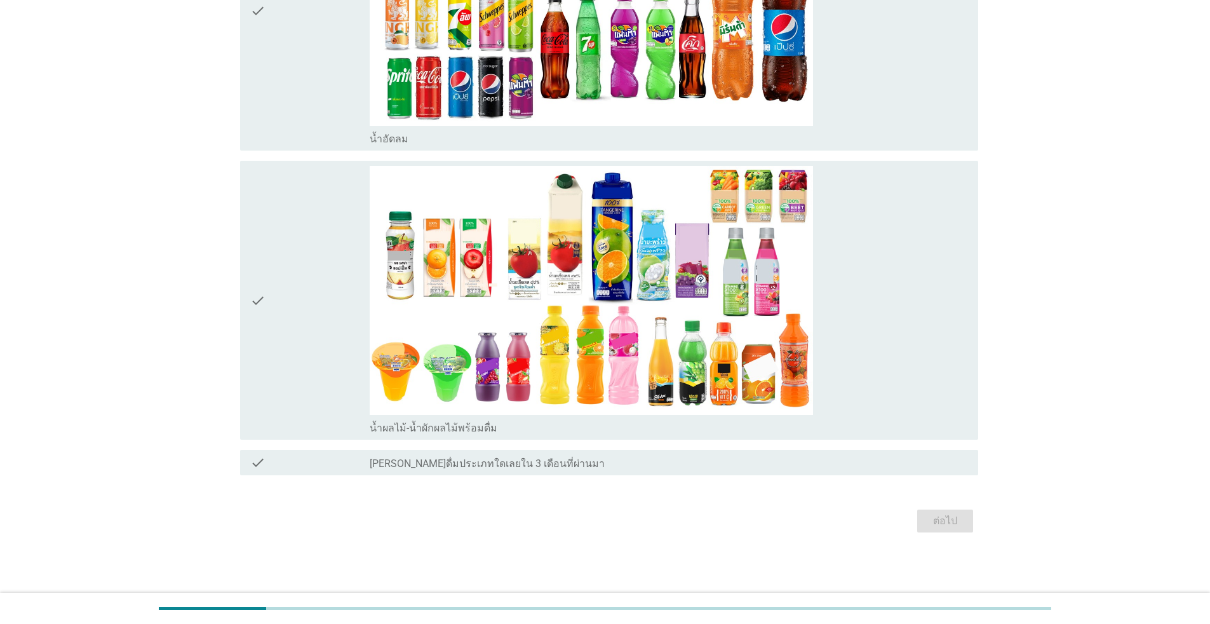
scroll to position [0, 0]
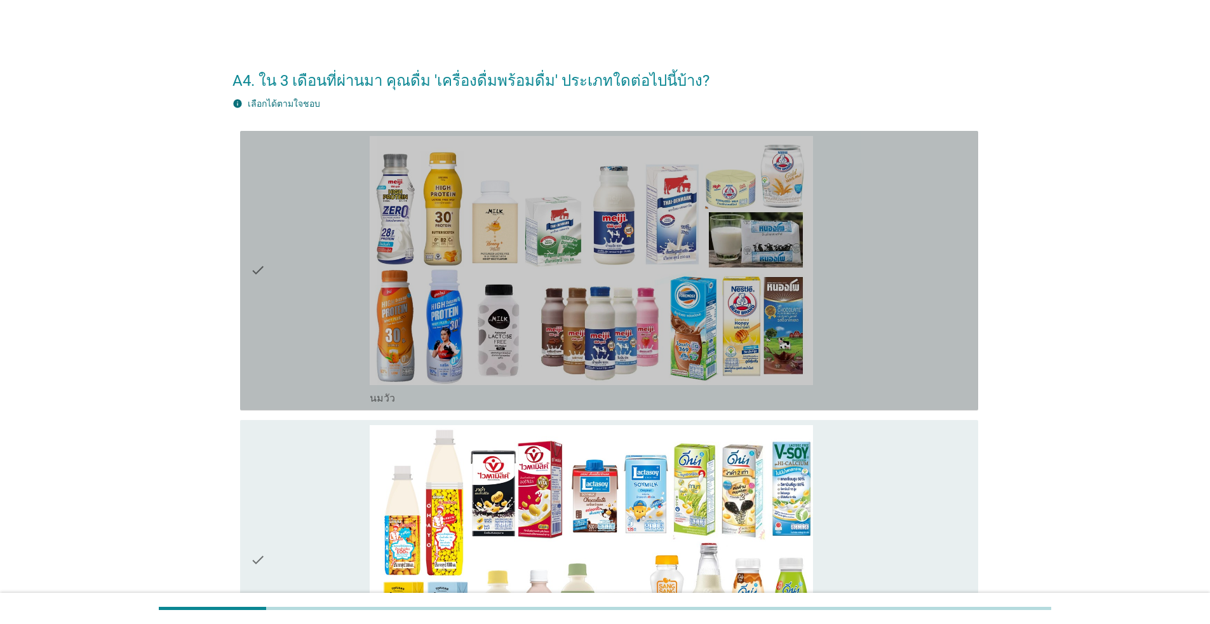
click at [255, 284] on icon "check" at bounding box center [257, 270] width 15 height 269
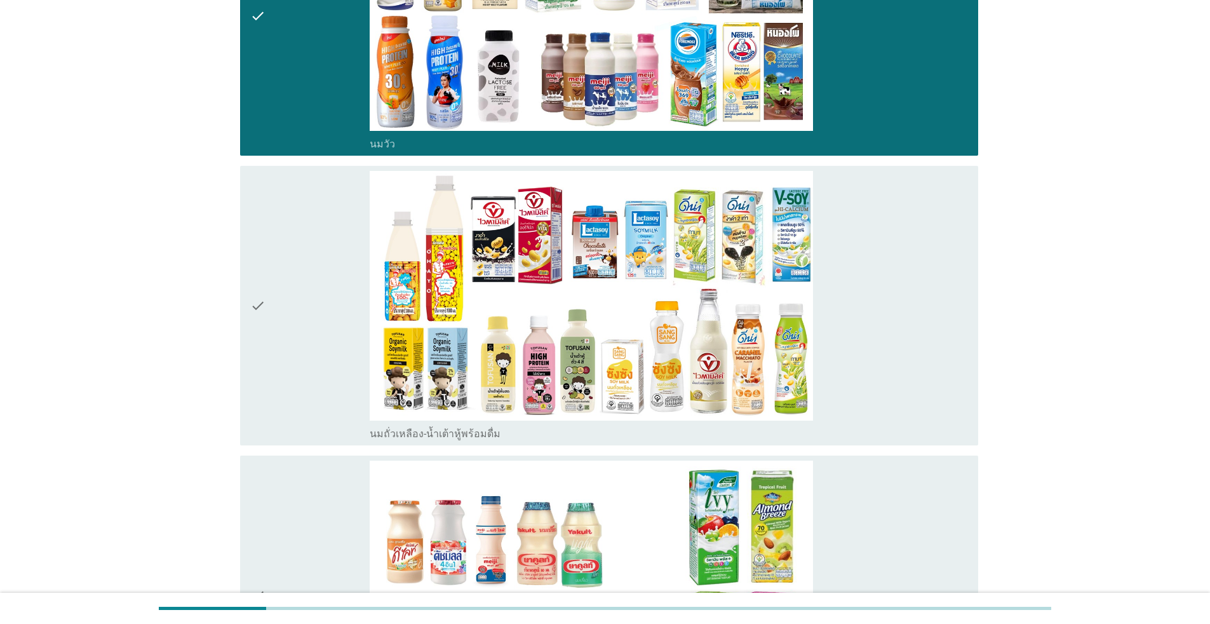
click at [273, 316] on div "check" at bounding box center [309, 305] width 119 height 269
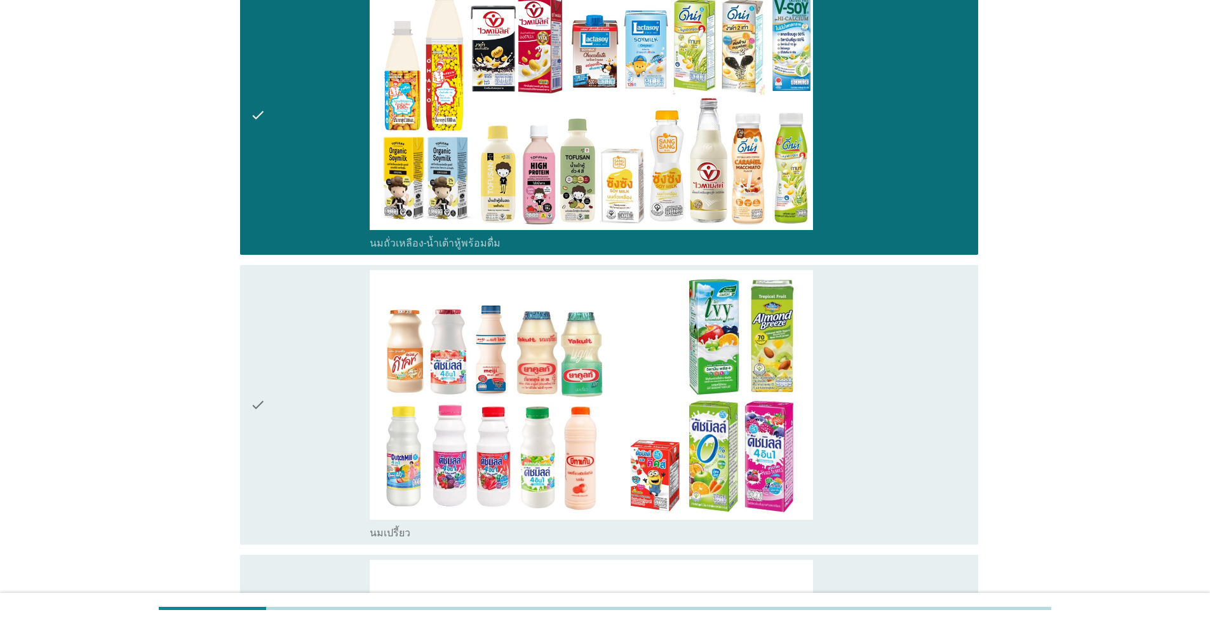
click at [273, 316] on div "check" at bounding box center [309, 404] width 119 height 269
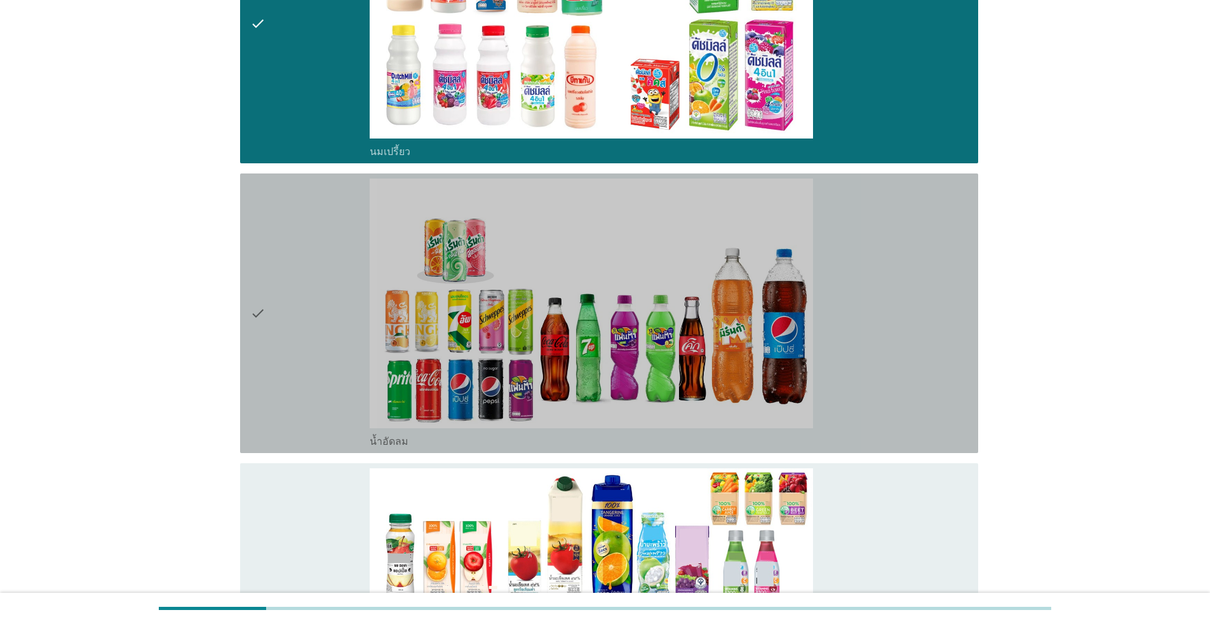
click at [273, 316] on div "check" at bounding box center [309, 312] width 119 height 269
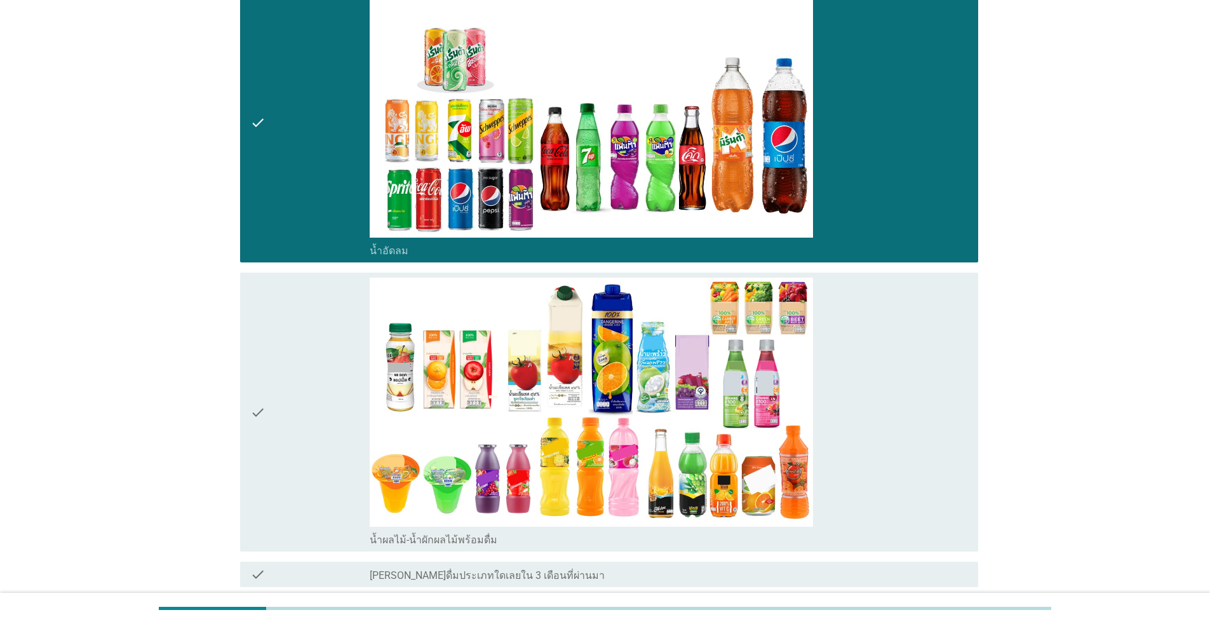
click at [284, 345] on div "check" at bounding box center [309, 412] width 119 height 269
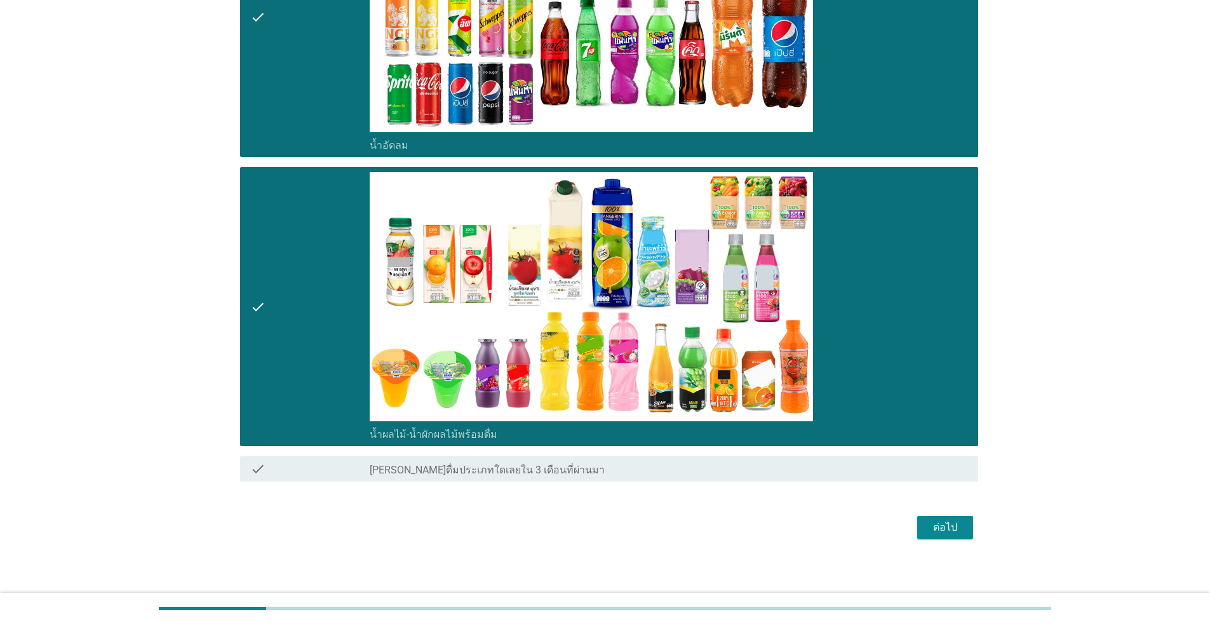
scroll to position [1128, 0]
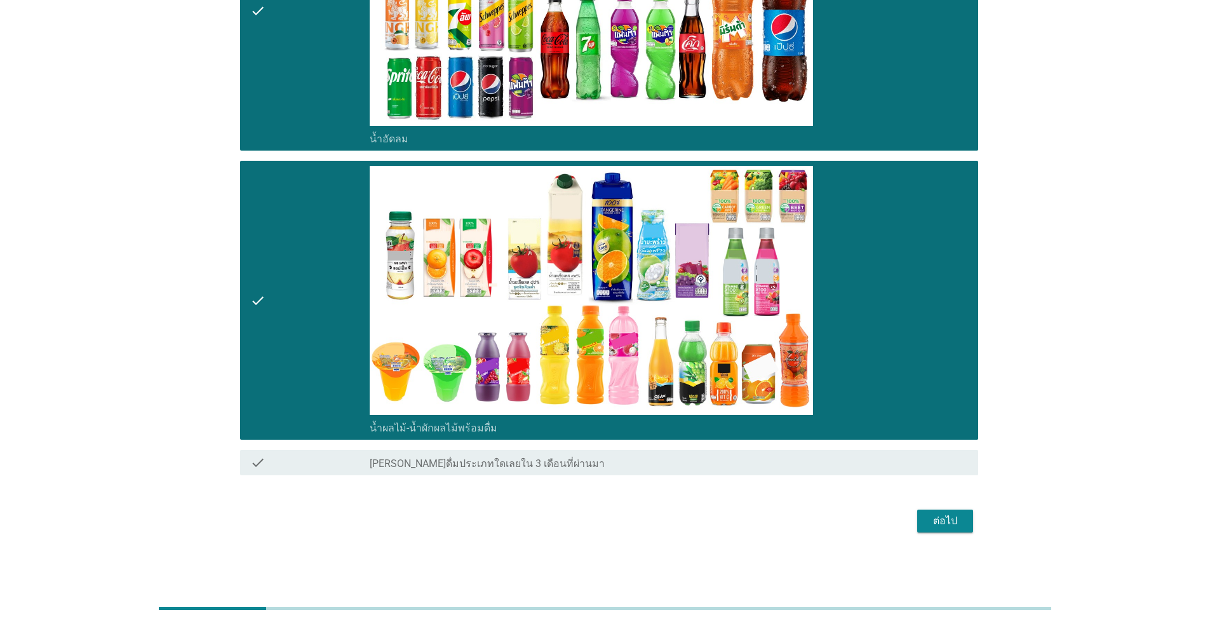
click at [625, 532] on div "ต่อไป" at bounding box center [605, 521] width 746 height 30
click at [625, 528] on div "ต่อไป" at bounding box center [945, 520] width 36 height 15
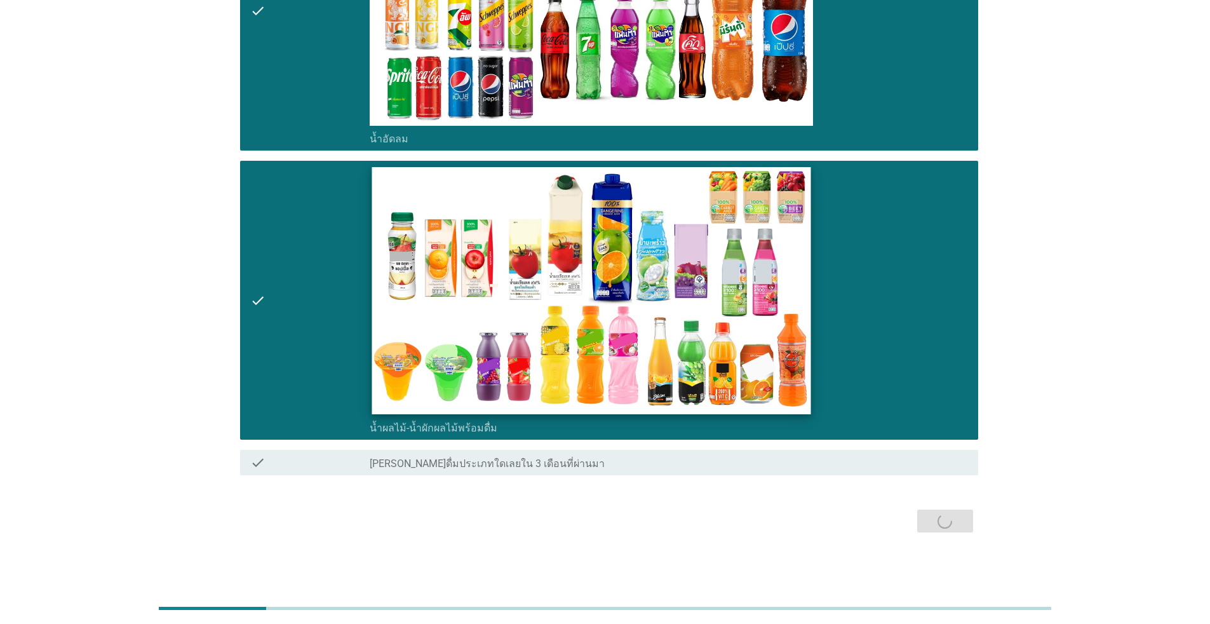
scroll to position [0, 0]
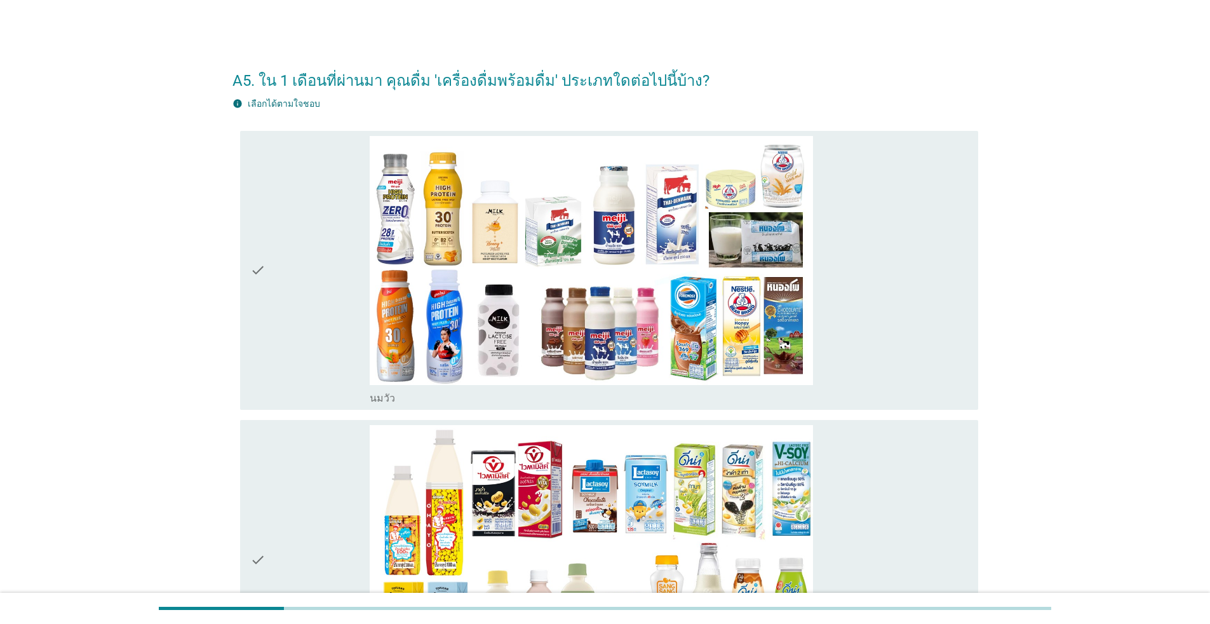
click at [318, 223] on div "check" at bounding box center [309, 270] width 119 height 269
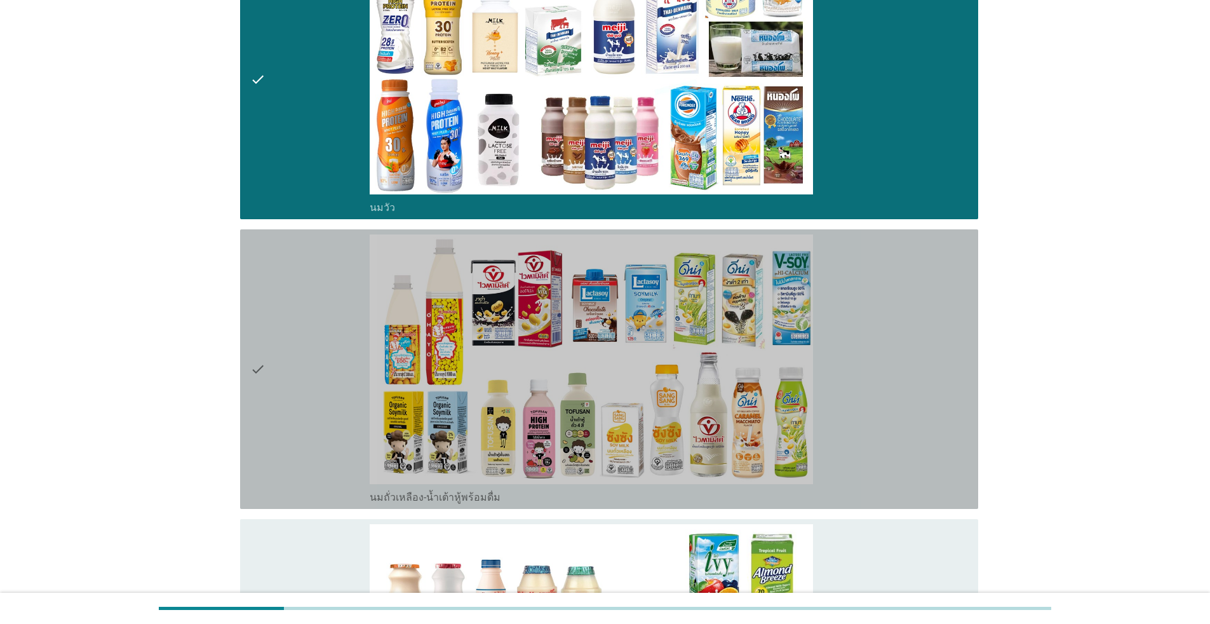
click at [327, 268] on div "check" at bounding box center [309, 368] width 119 height 269
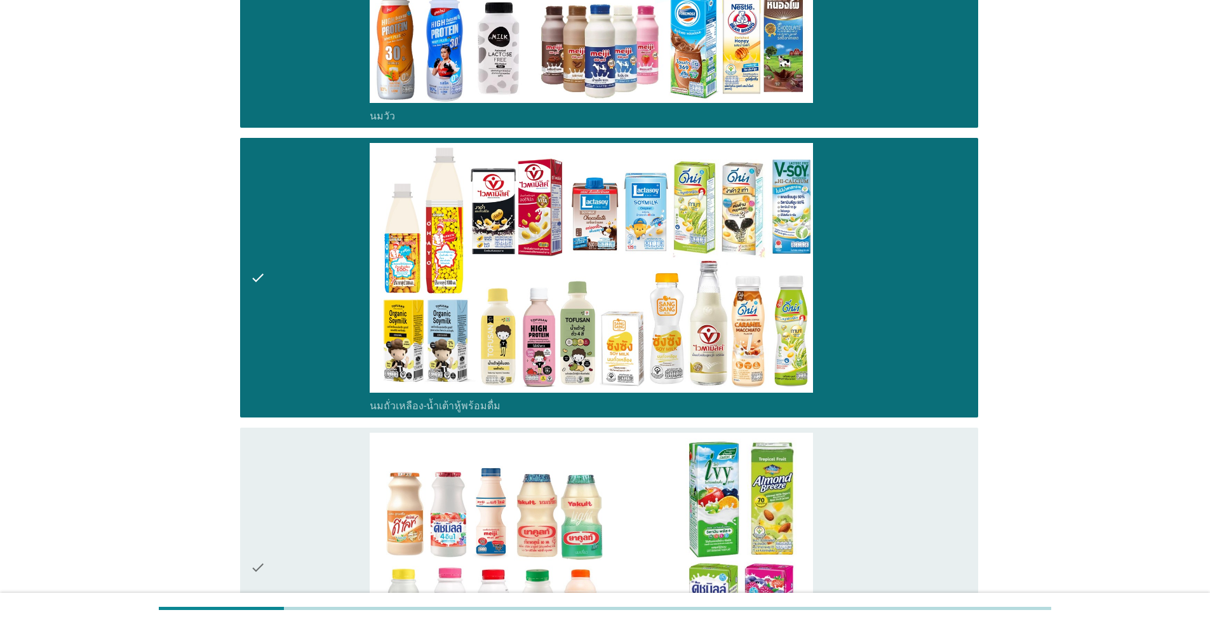
scroll to position [381, 0]
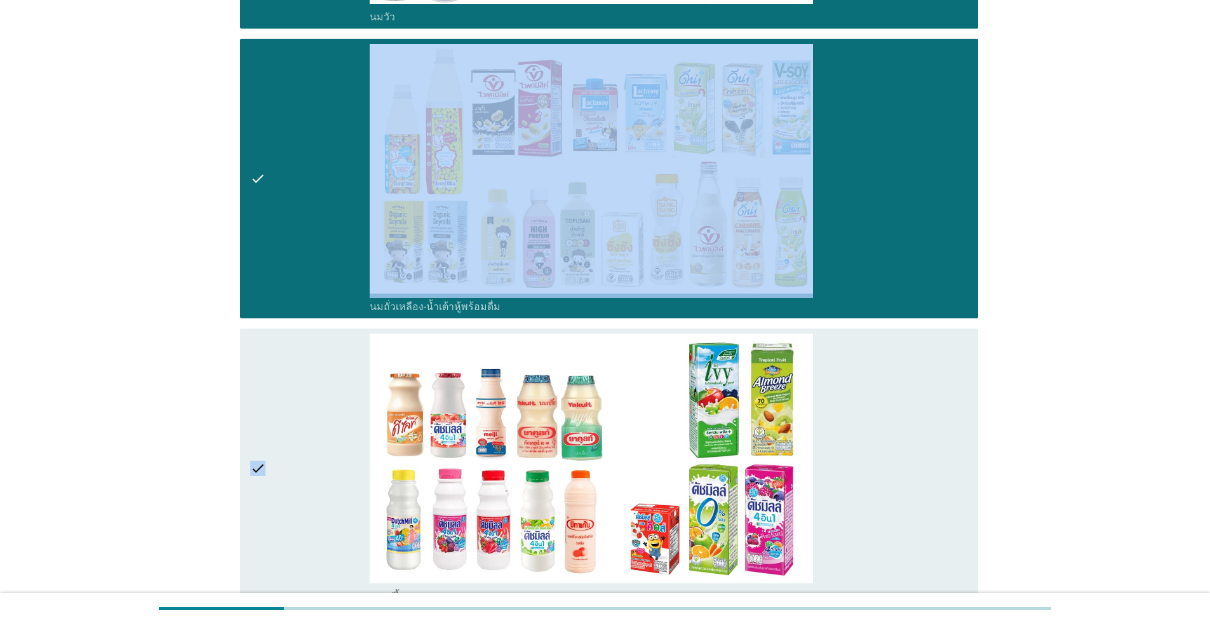
click at [319, 328] on div "check check_box_outline_blank นมวัว check check_box_outline_blank นมถั่วเหลือง-…" at bounding box center [605, 486] width 746 height 1483
click at [303, 413] on div "check" at bounding box center [309, 467] width 119 height 269
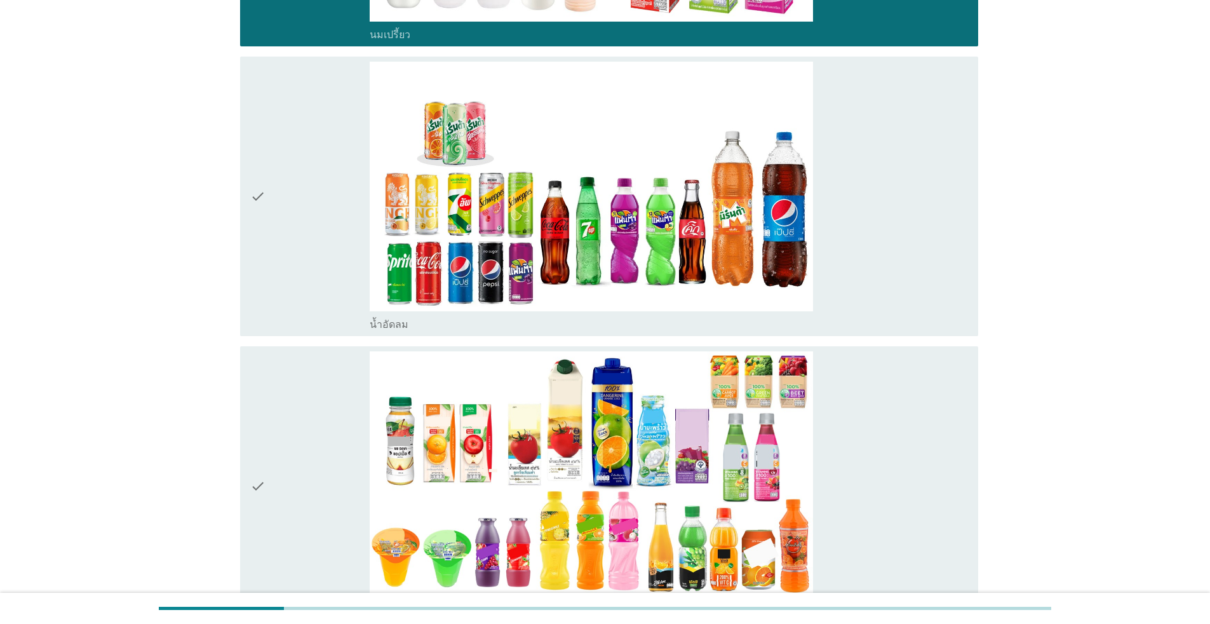
scroll to position [1080, 0]
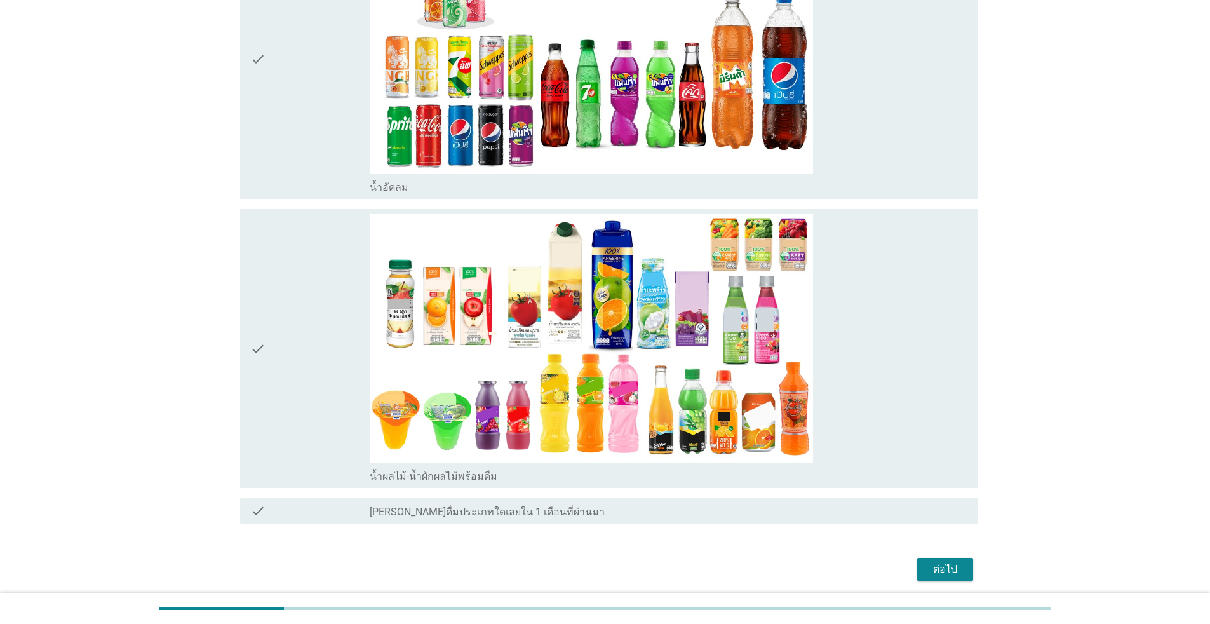
click at [289, 322] on div "check" at bounding box center [309, 348] width 119 height 269
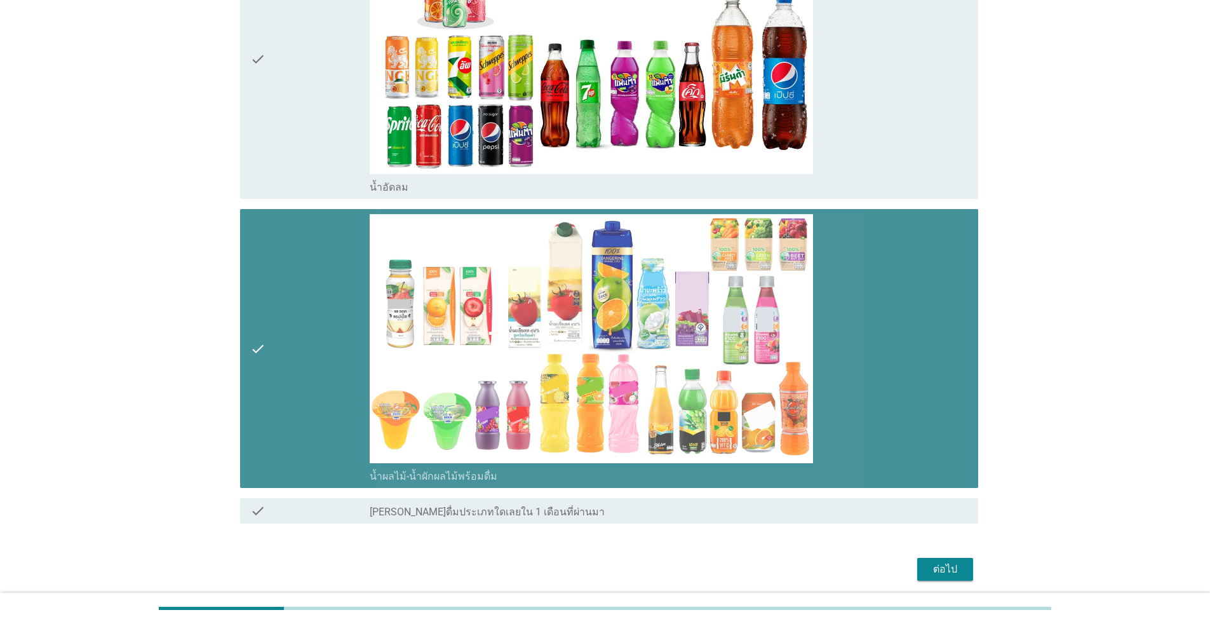
click at [315, 326] on div "check" at bounding box center [309, 348] width 119 height 269
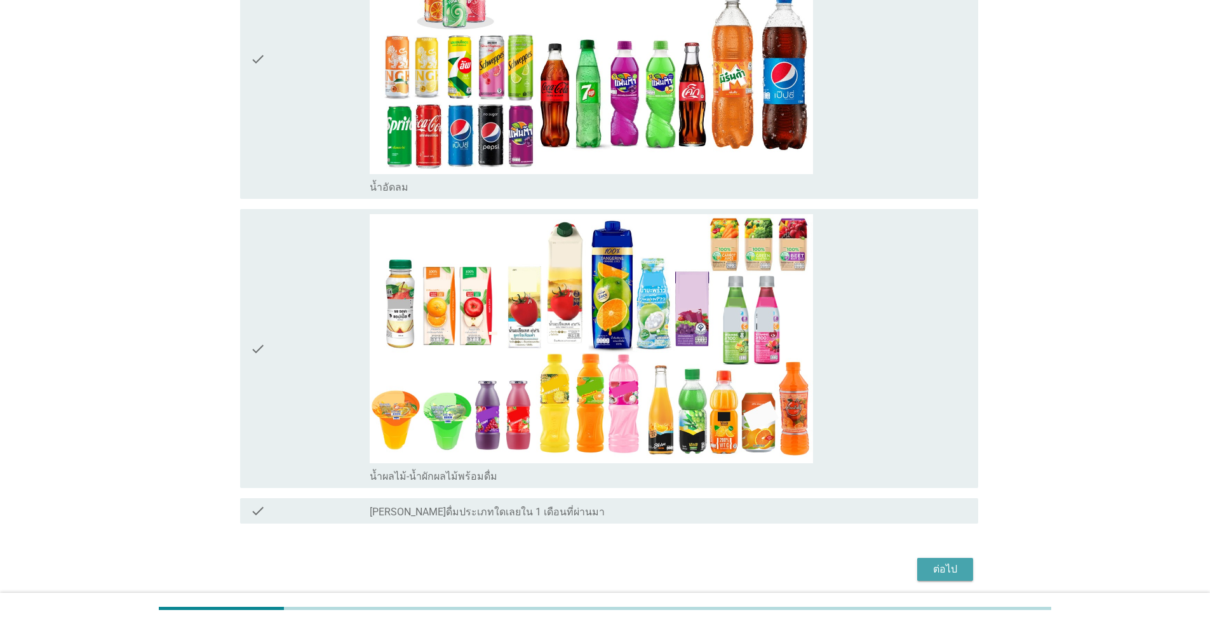
click at [625, 570] on div "ต่อไป" at bounding box center [945, 568] width 36 height 15
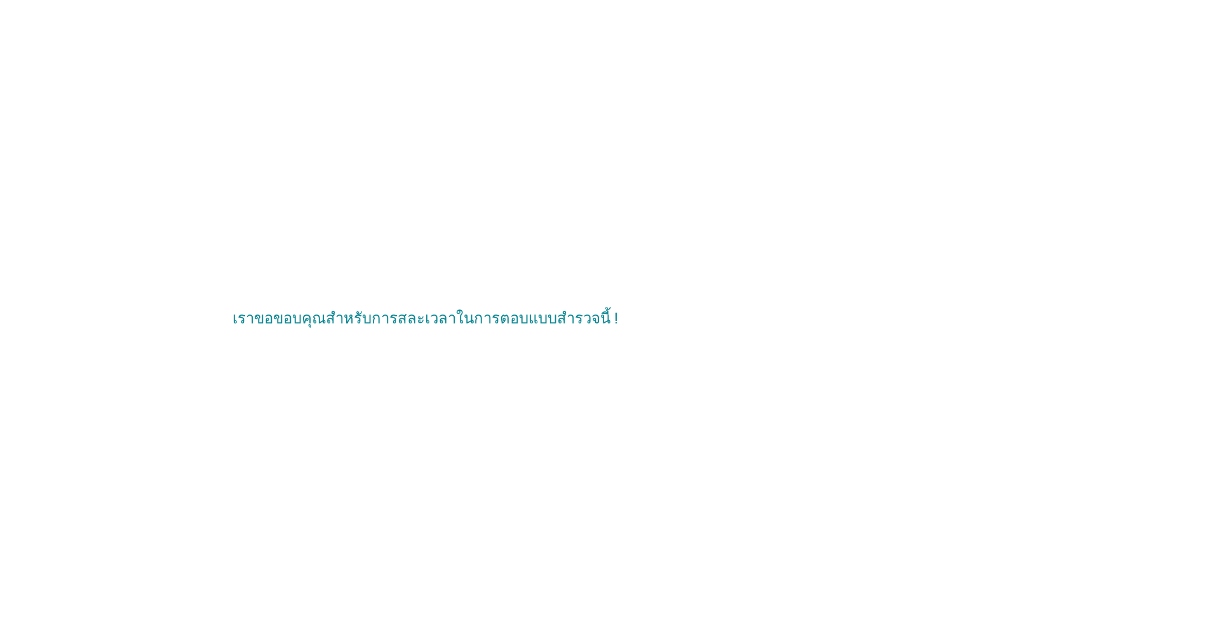
scroll to position [0, 0]
